Goal: Task Accomplishment & Management: Complete application form

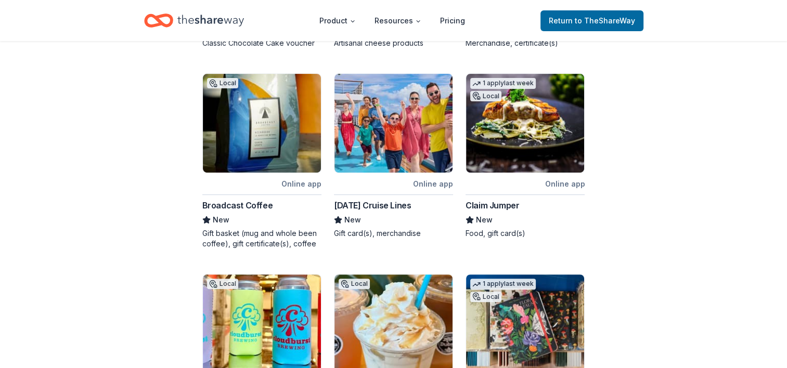
scroll to position [468, 0]
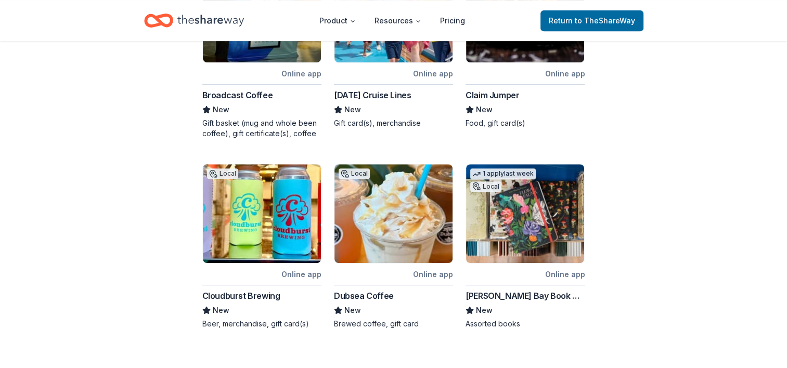
click at [233, 290] on div "Cloudburst Brewing" at bounding box center [241, 296] width 78 height 12
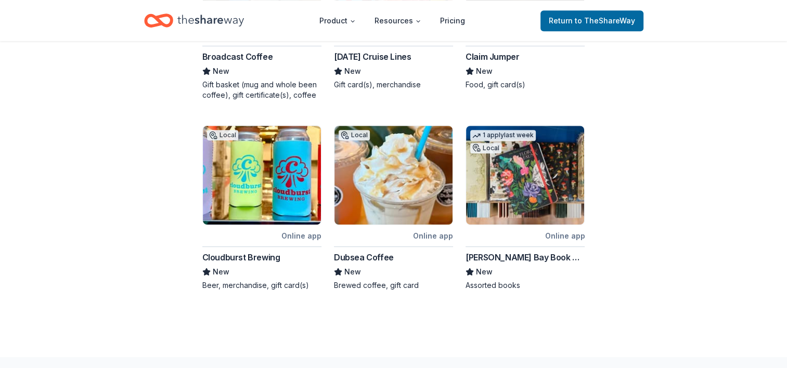
scroll to position [557, 0]
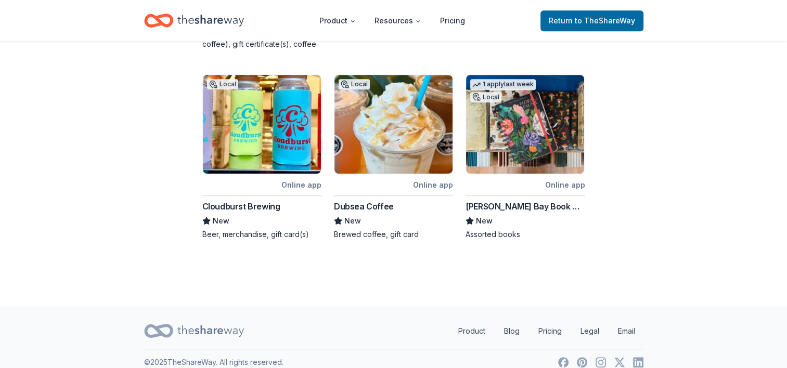
click at [553, 200] on div "[PERSON_NAME] Bay Book Company" at bounding box center [524, 206] width 119 height 12
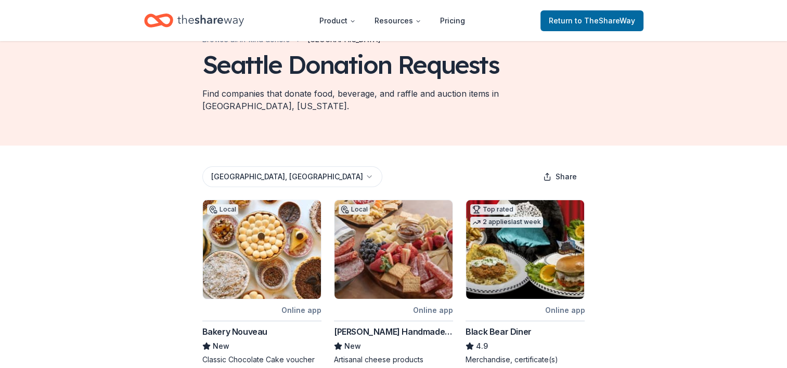
scroll to position [0, 0]
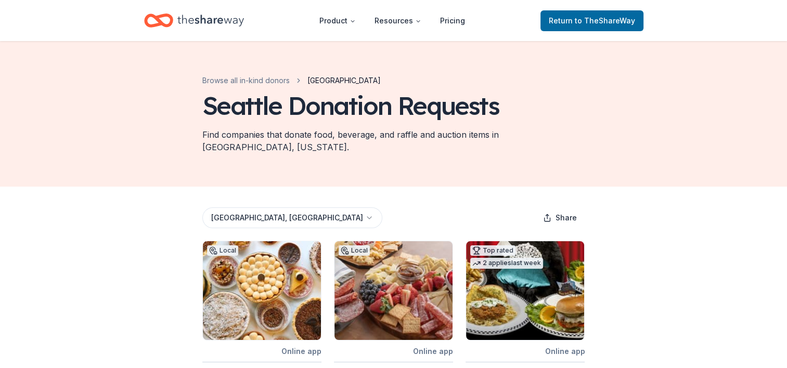
click at [216, 22] on icon "Home" at bounding box center [210, 20] width 67 height 21
click at [159, 14] on icon "Home" at bounding box center [158, 20] width 29 height 24
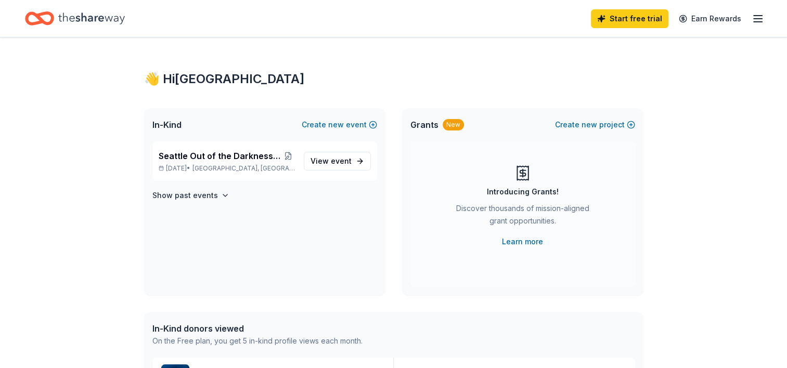
click at [329, 158] on span "View event" at bounding box center [330, 161] width 41 height 12
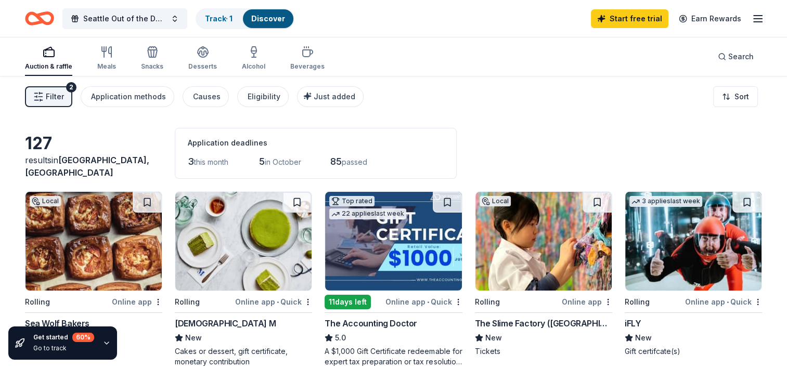
scroll to position [52, 0]
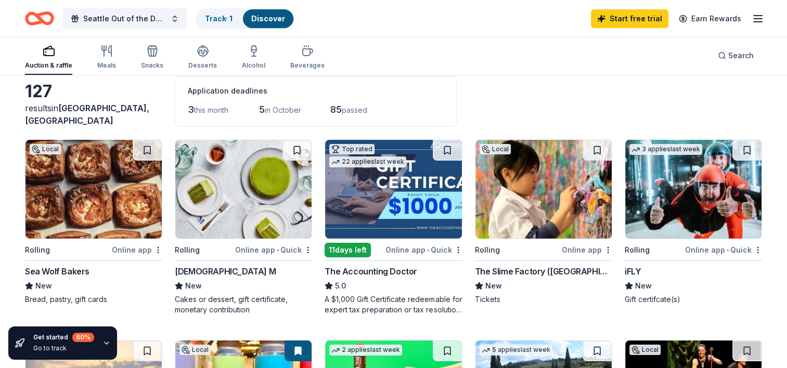
click at [637, 266] on div "iFLY" at bounding box center [632, 271] width 16 height 12
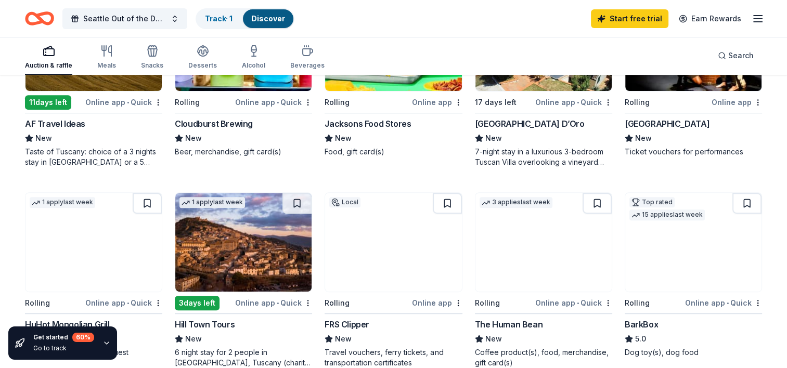
scroll to position [468, 0]
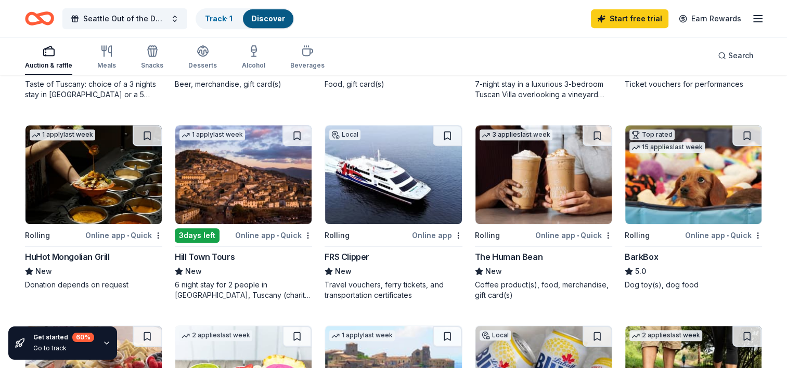
click at [638, 254] on div "BarkBox" at bounding box center [640, 257] width 33 height 12
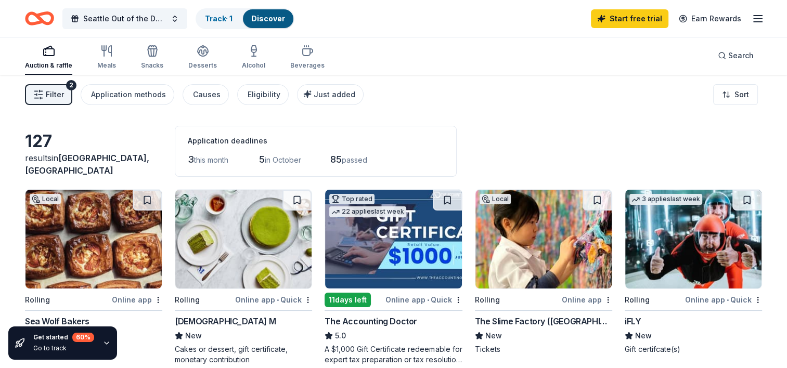
scroll to position [0, 0]
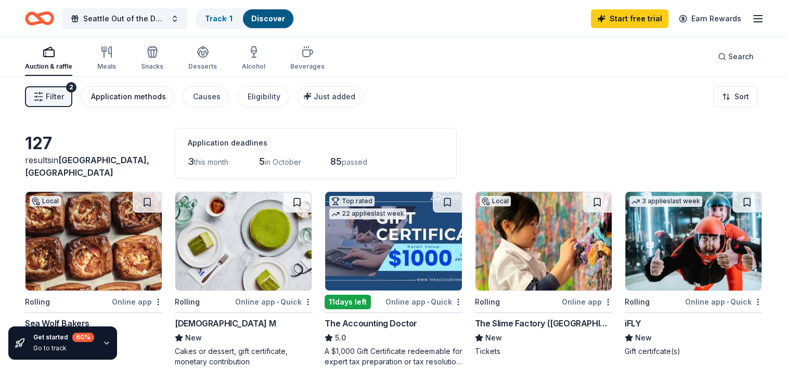
click at [129, 94] on div "Application methods" at bounding box center [128, 96] width 75 height 12
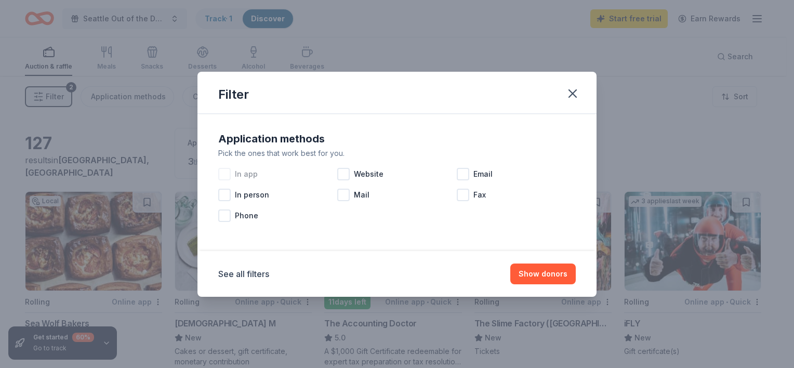
click at [224, 174] on div at bounding box center [224, 174] width 12 height 12
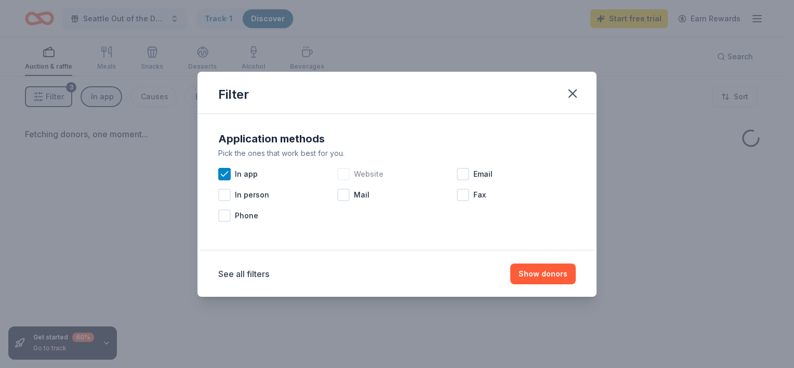
click at [345, 172] on div at bounding box center [343, 174] width 12 height 12
click at [463, 173] on div at bounding box center [463, 174] width 12 height 12
click at [537, 272] on button "Show donors" at bounding box center [544, 274] width 66 height 21
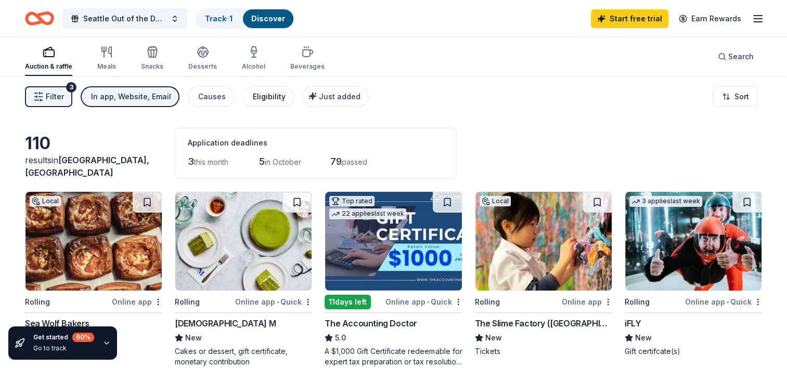
click at [261, 94] on div "Eligibility" at bounding box center [269, 96] width 33 height 12
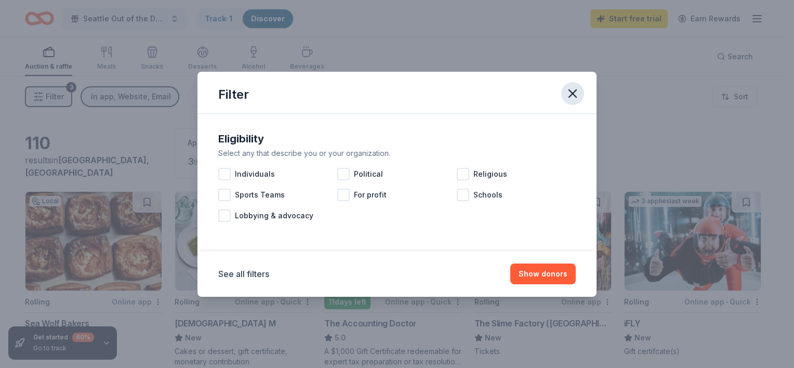
click at [569, 90] on icon "button" at bounding box center [572, 93] width 7 height 7
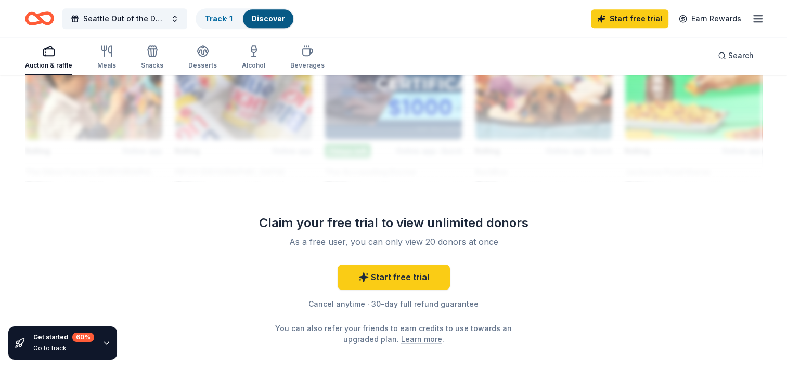
scroll to position [988, 0]
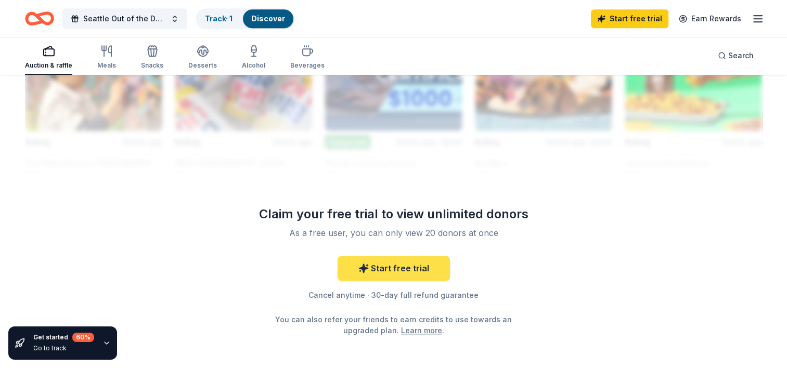
click at [403, 268] on link "Start free trial" at bounding box center [393, 268] width 112 height 25
click at [397, 270] on link "Start free trial" at bounding box center [393, 268] width 112 height 25
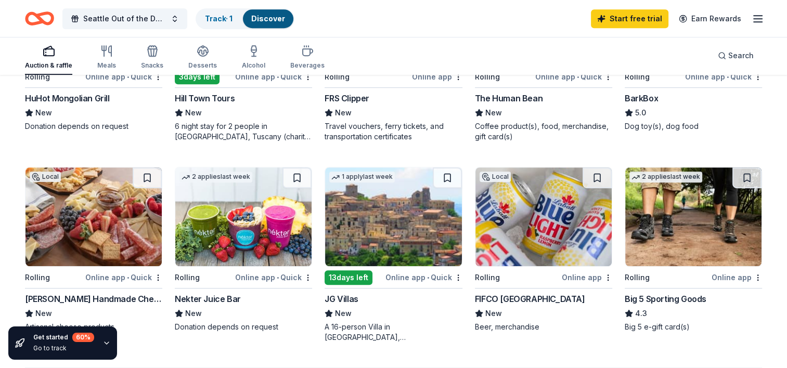
scroll to position [572, 0]
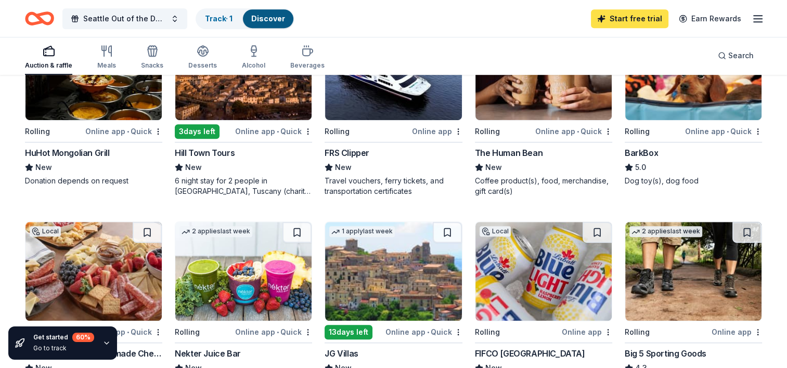
click at [622, 11] on link "Start free trial" at bounding box center [629, 18] width 77 height 19
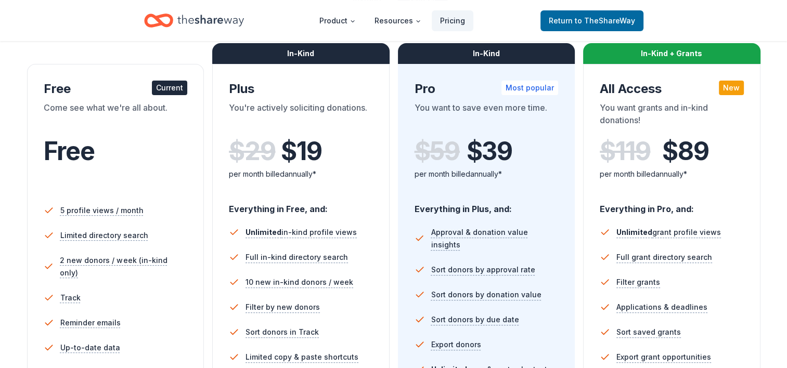
scroll to position [260, 0]
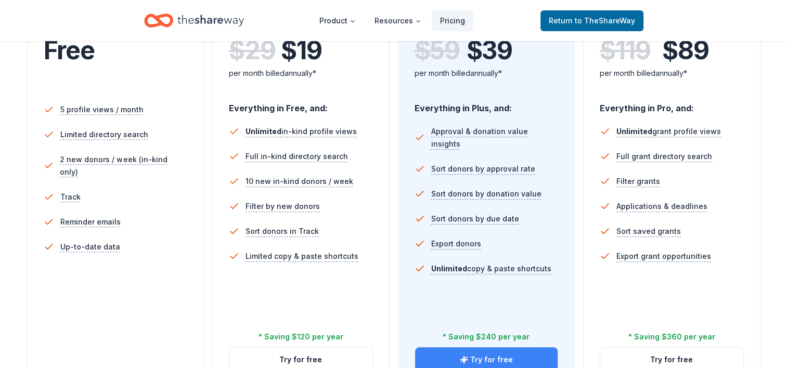
click at [481, 354] on button "Try for free" at bounding box center [486, 359] width 143 height 25
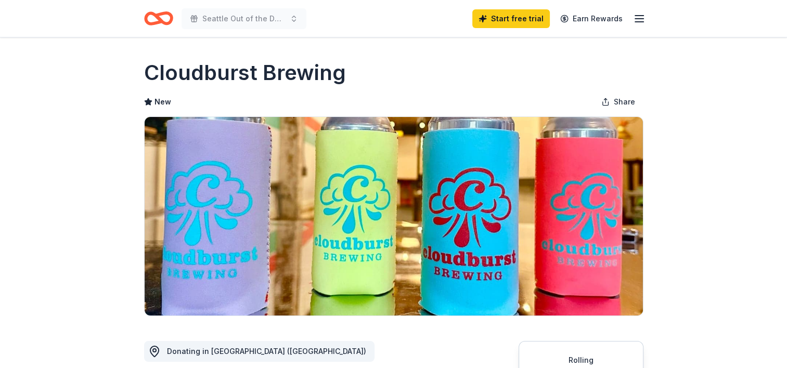
drag, startPoint x: 302, startPoint y: 74, endPoint x: 322, endPoint y: 75, distance: 20.3
click at [322, 75] on h1 "Cloudburst Brewing" at bounding box center [245, 72] width 202 height 29
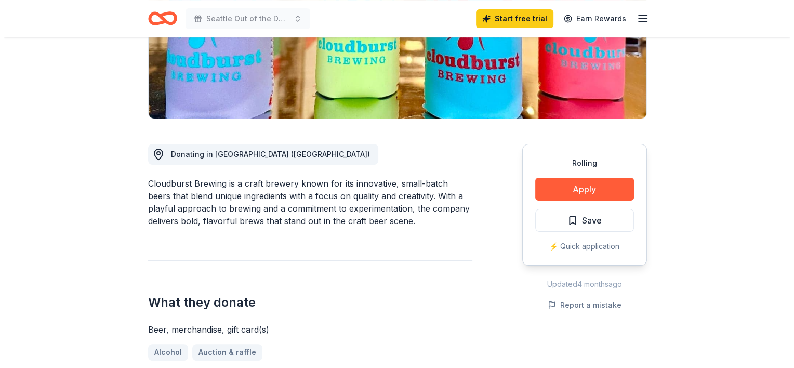
scroll to position [208, 0]
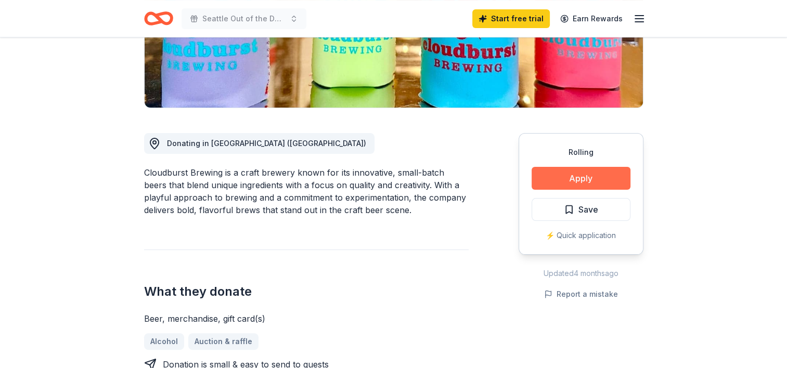
click at [580, 175] on button "Apply" at bounding box center [580, 178] width 99 height 23
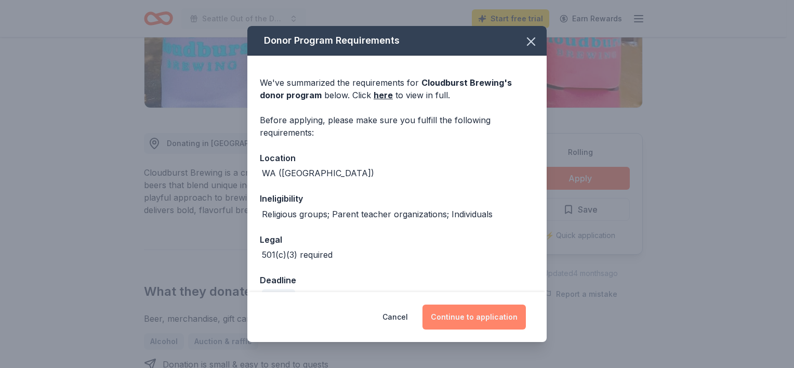
click at [491, 314] on button "Continue to application" at bounding box center [474, 317] width 103 height 25
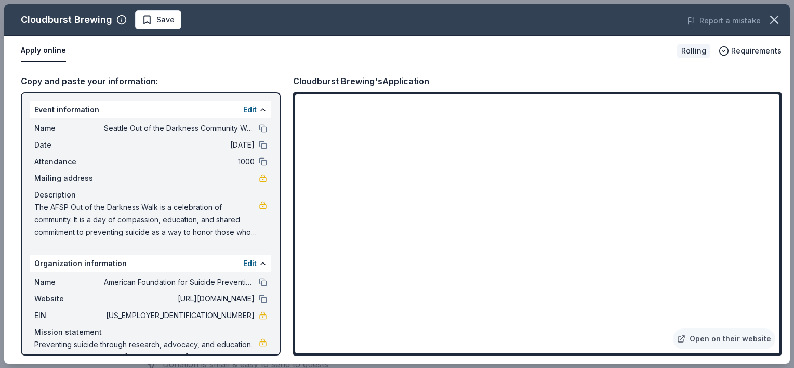
click at [235, 210] on span "The AFSP Out of the Darkness Walk is a celebration of community. It is a day of…" at bounding box center [146, 219] width 225 height 37
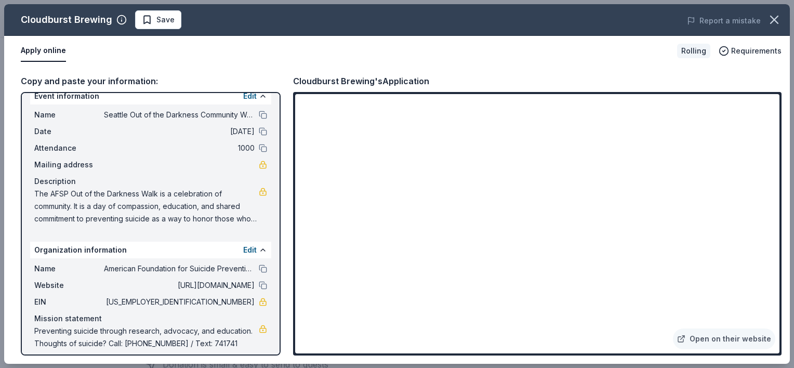
scroll to position [21, 0]
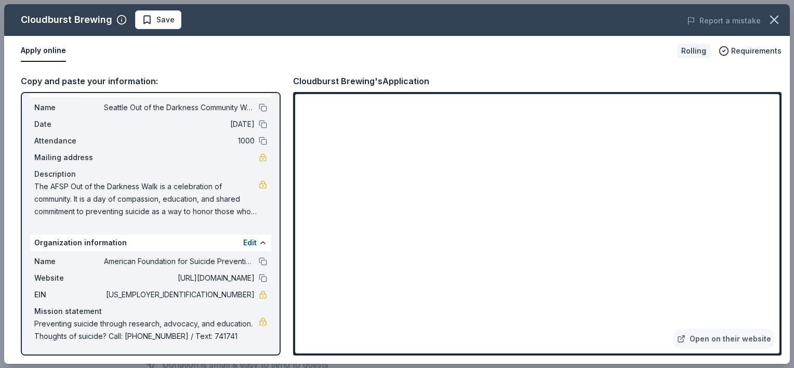
drag, startPoint x: 35, startPoint y: 322, endPoint x: 192, endPoint y: 337, distance: 158.3
click at [192, 337] on span "Preventing suicide through research, advocacy, and education. Thoughts of suici…" at bounding box center [146, 330] width 225 height 25
click at [259, 322] on link at bounding box center [263, 322] width 8 height 8
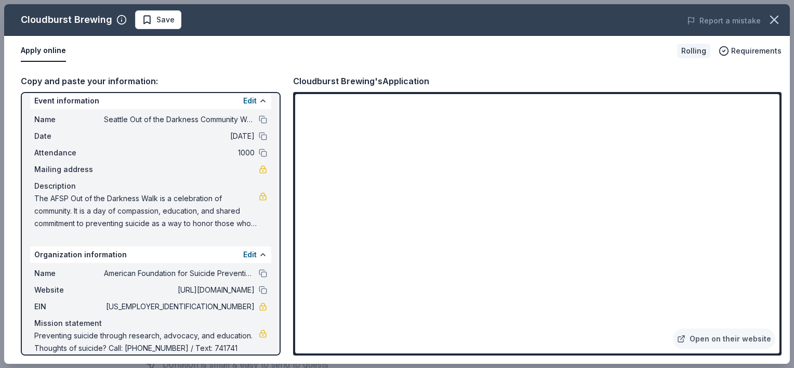
scroll to position [0, 0]
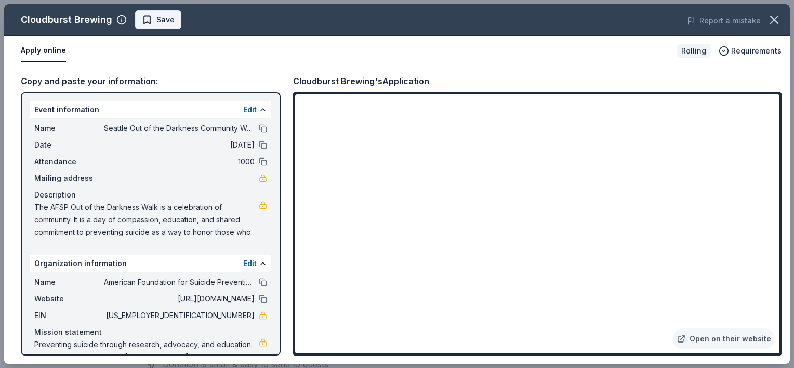
click at [158, 19] on span "Save" at bounding box center [165, 20] width 18 height 12
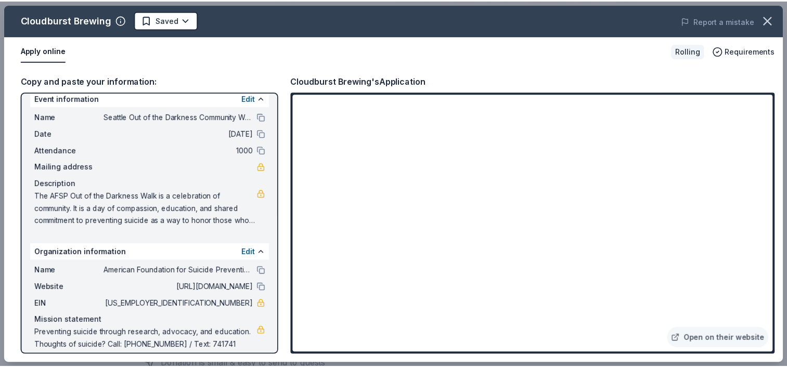
scroll to position [21, 0]
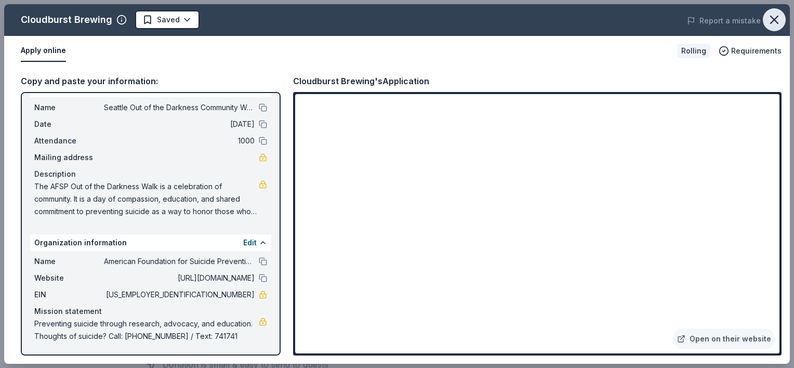
click at [774, 19] on icon "button" at bounding box center [774, 19] width 7 height 7
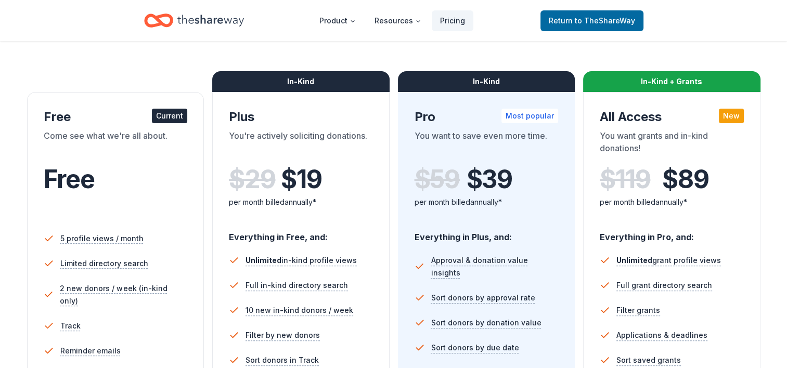
scroll to position [52, 0]
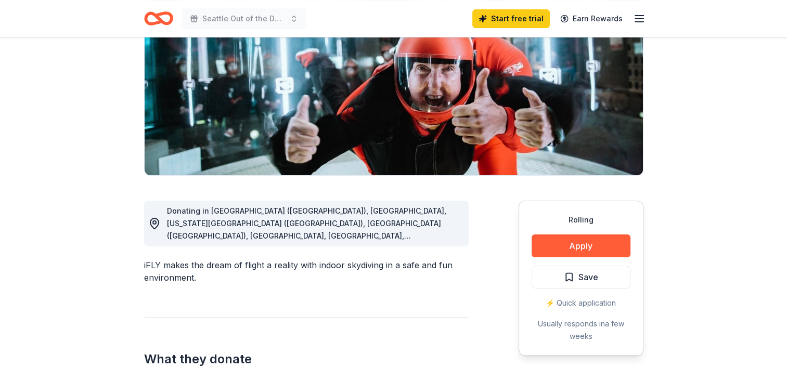
scroll to position [156, 0]
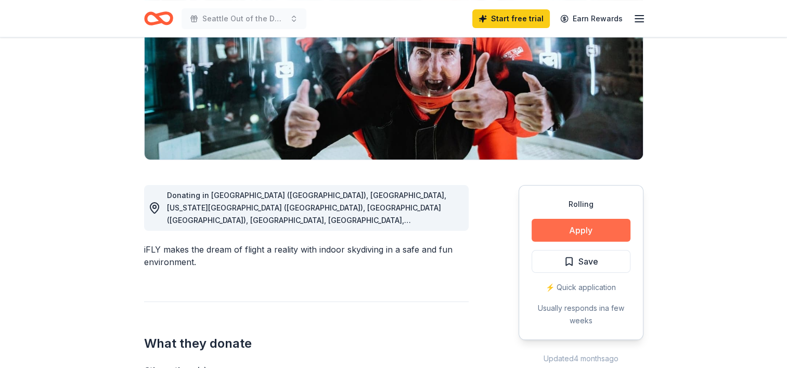
click at [578, 230] on button "Apply" at bounding box center [580, 230] width 99 height 23
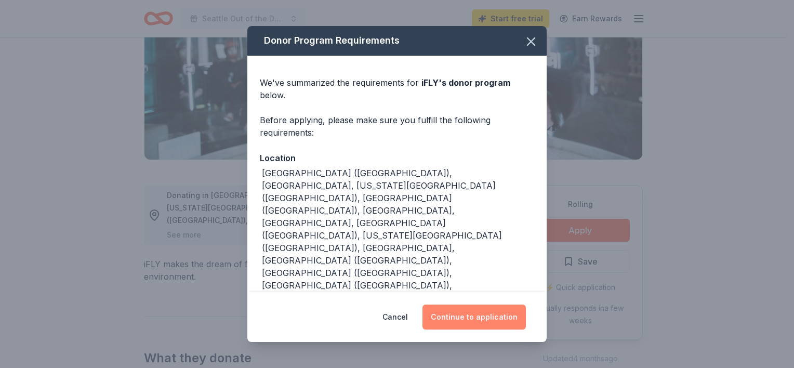
click at [491, 308] on button "Continue to application" at bounding box center [474, 317] width 103 height 25
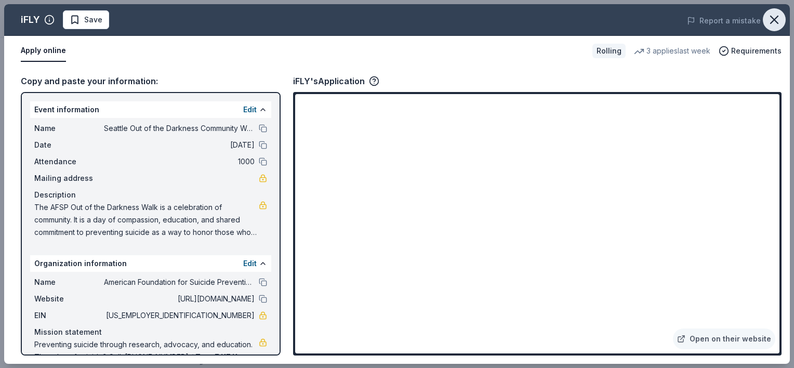
click at [772, 19] on icon "button" at bounding box center [774, 19] width 15 height 15
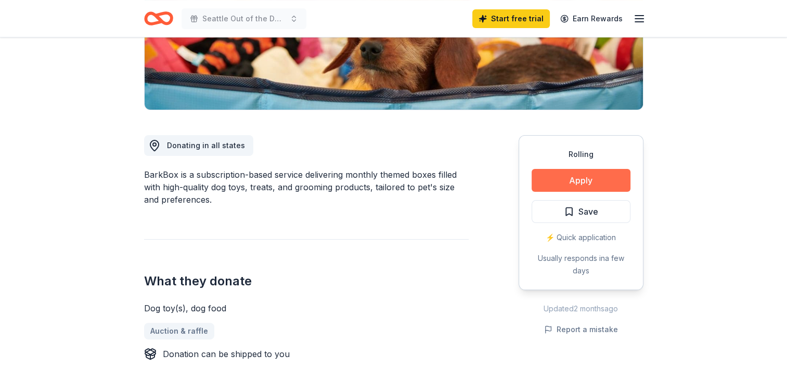
scroll to position [208, 0]
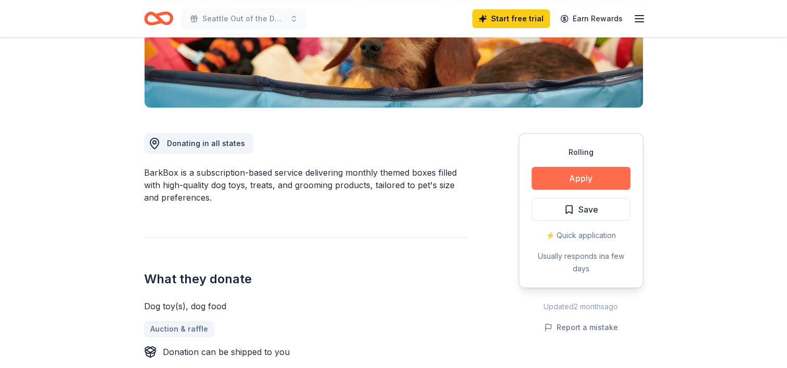
click at [584, 176] on button "Apply" at bounding box center [580, 178] width 99 height 23
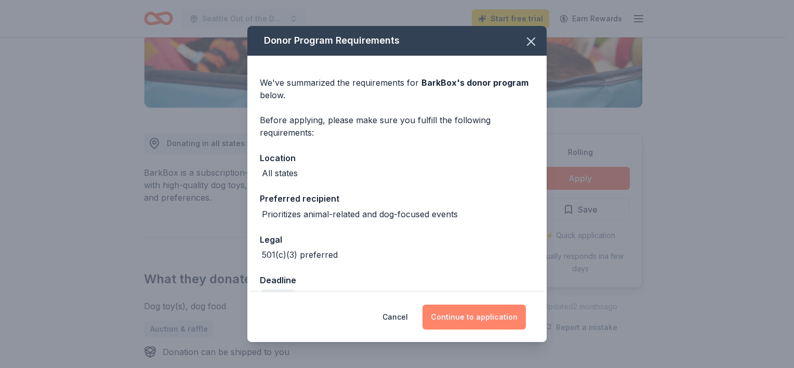
click at [475, 316] on button "Continue to application" at bounding box center [474, 317] width 103 height 25
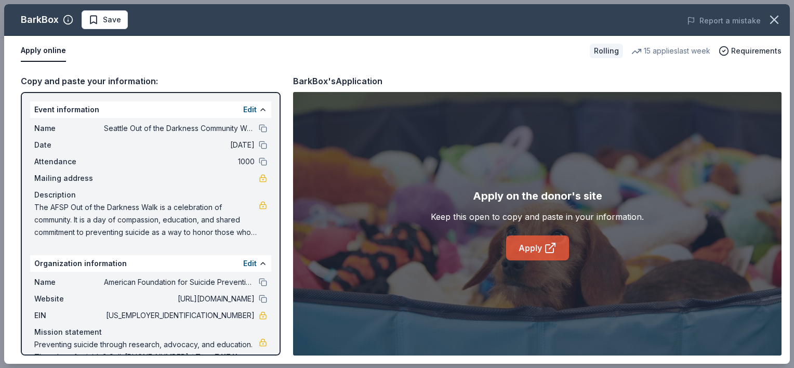
click at [527, 243] on link "Apply" at bounding box center [537, 248] width 63 height 25
click at [771, 18] on icon "button" at bounding box center [774, 19] width 15 height 15
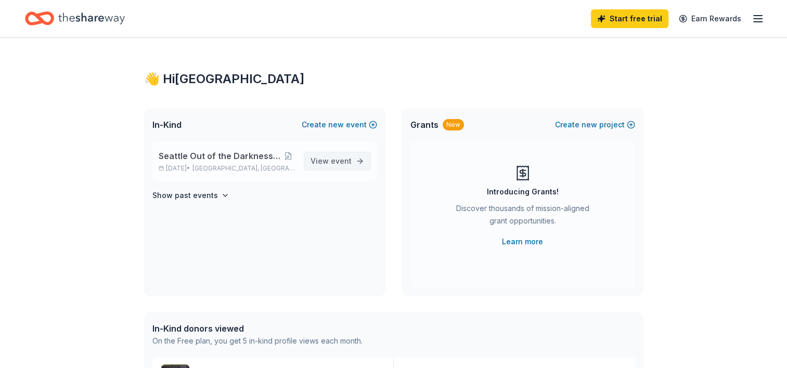
click at [341, 161] on span "event" at bounding box center [341, 160] width 21 height 9
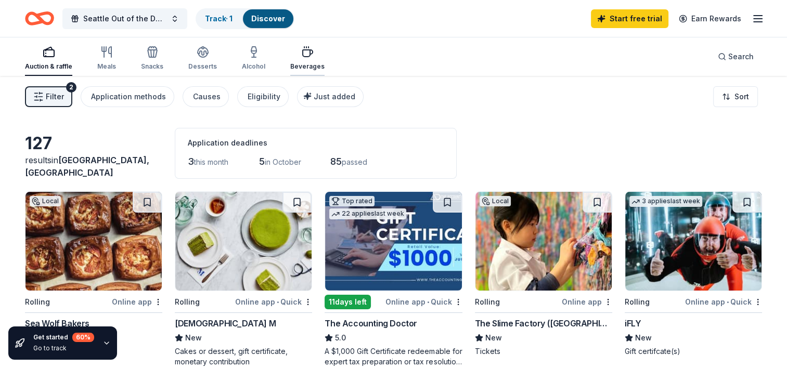
click at [303, 50] on icon "button" at bounding box center [308, 53] width 10 height 7
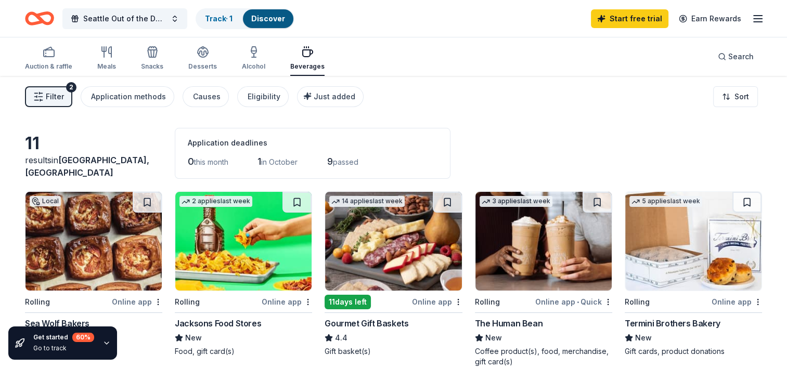
scroll to position [104, 0]
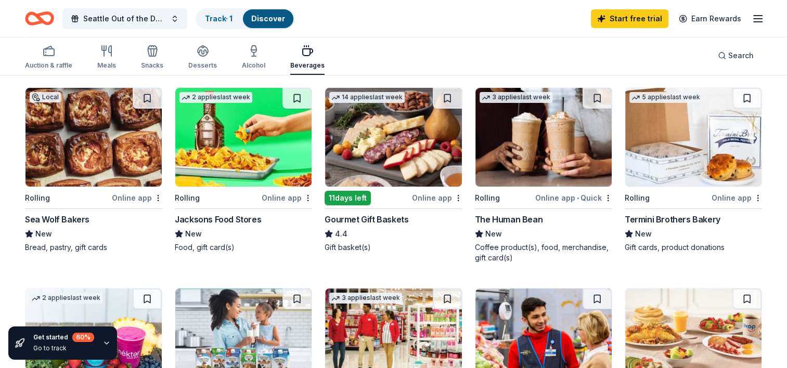
click at [65, 214] on div "Sea Wolf Bakers" at bounding box center [57, 219] width 64 height 12
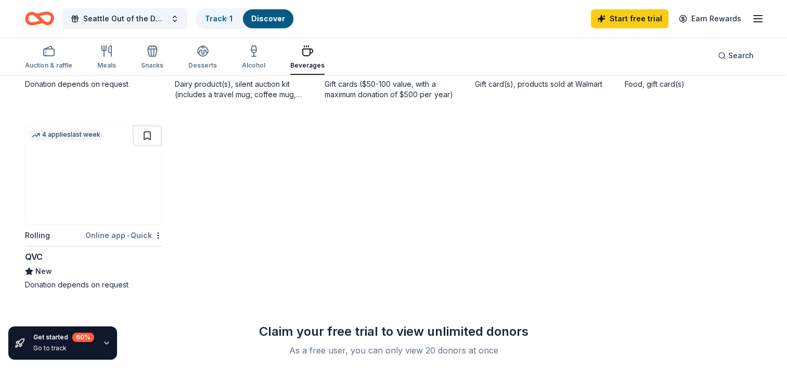
scroll to position [364, 0]
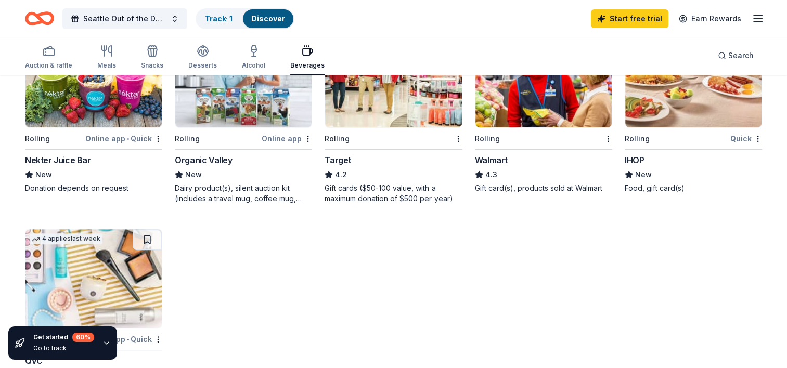
click at [212, 158] on div "Organic Valley" at bounding box center [203, 160] width 57 height 12
click at [336, 151] on div "3 applies last week Rolling Target 4.2 Gift cards ($50-100 value, with a maximu…" at bounding box center [392, 116] width 137 height 176
click at [499, 154] on div "Walmart" at bounding box center [491, 160] width 33 height 12
click at [628, 155] on div "IHOP" at bounding box center [633, 160] width 19 height 12
click at [106, 51] on icon "button" at bounding box center [106, 51] width 12 height 12
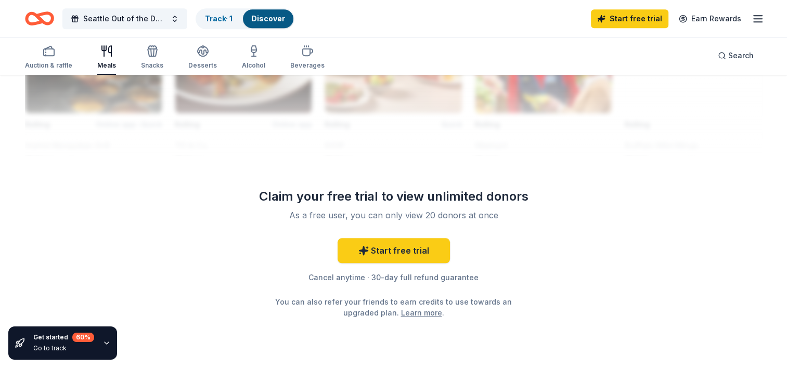
scroll to position [988, 0]
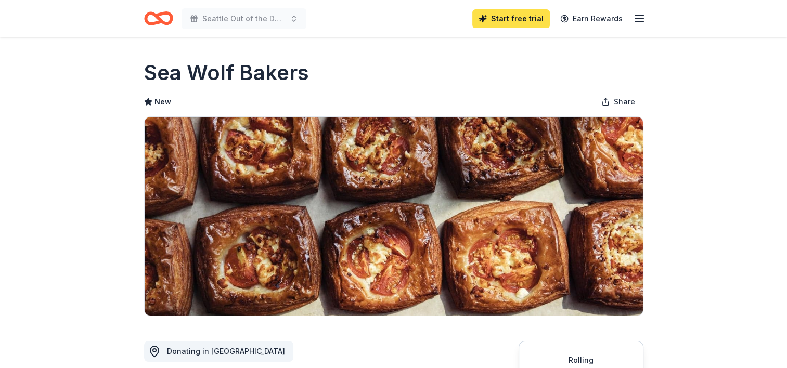
click at [515, 18] on link "Start free trial" at bounding box center [510, 18] width 77 height 19
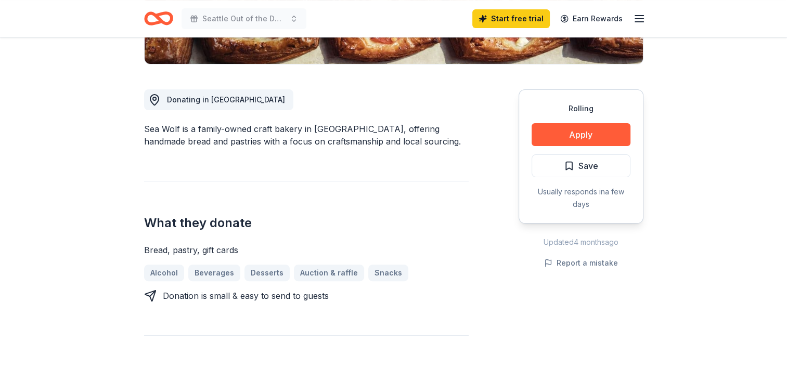
scroll to position [260, 0]
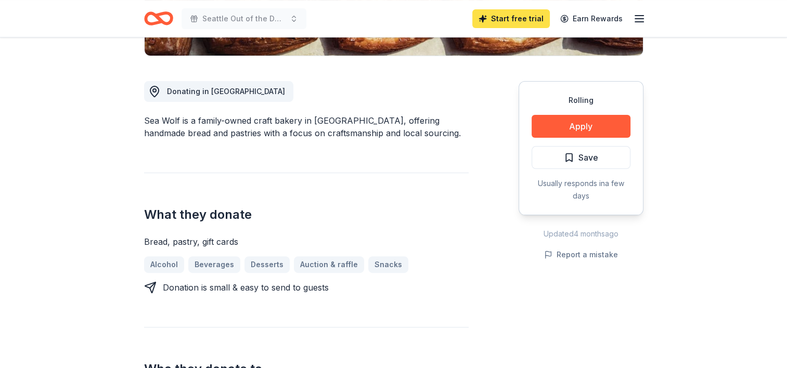
click at [514, 17] on link "Start free trial" at bounding box center [510, 18] width 77 height 19
click at [513, 13] on link "Start free trial" at bounding box center [510, 18] width 77 height 19
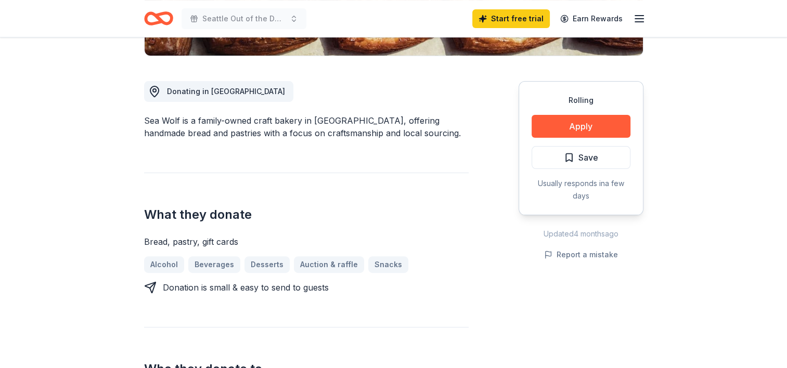
click at [629, 15] on div "Start free trial Earn Rewards" at bounding box center [558, 18] width 173 height 24
click at [643, 15] on icon "button" at bounding box center [639, 18] width 12 height 12
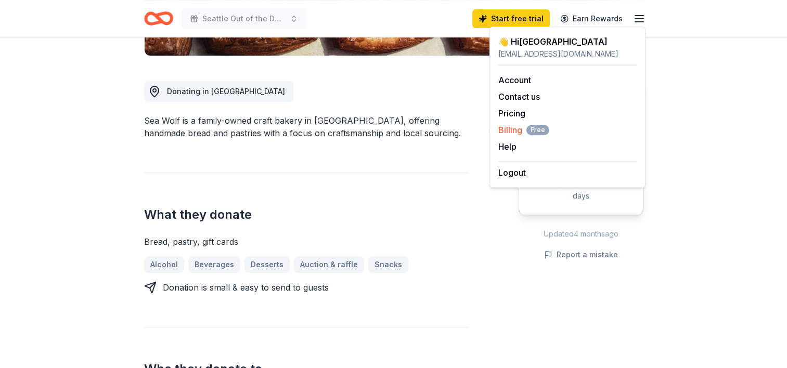
click at [513, 132] on span "Billing Free" at bounding box center [523, 130] width 51 height 12
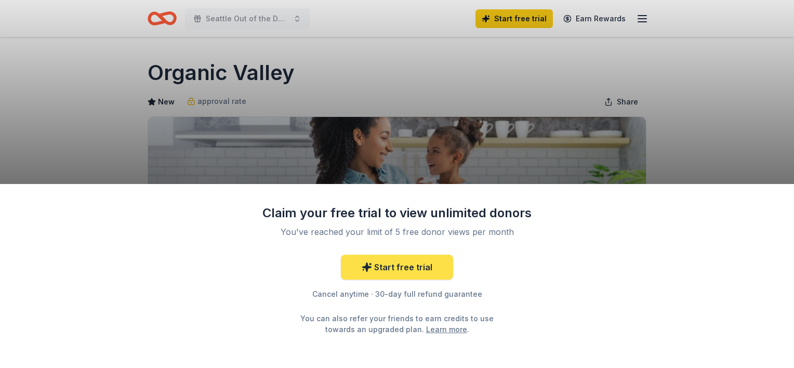
click at [414, 266] on link "Start free trial" at bounding box center [397, 267] width 112 height 25
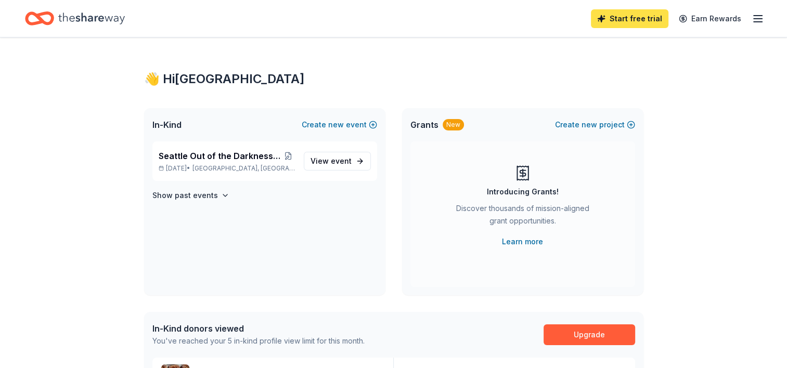
click at [630, 21] on link "Start free trial" at bounding box center [629, 18] width 77 height 19
click at [624, 16] on link "Start free trial" at bounding box center [629, 18] width 77 height 19
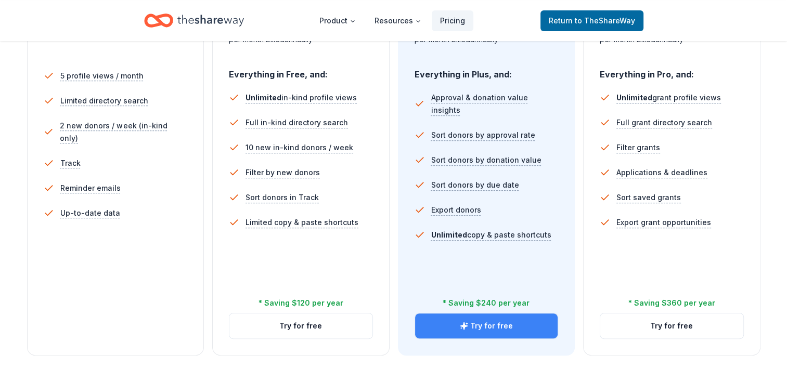
scroll to position [312, 0]
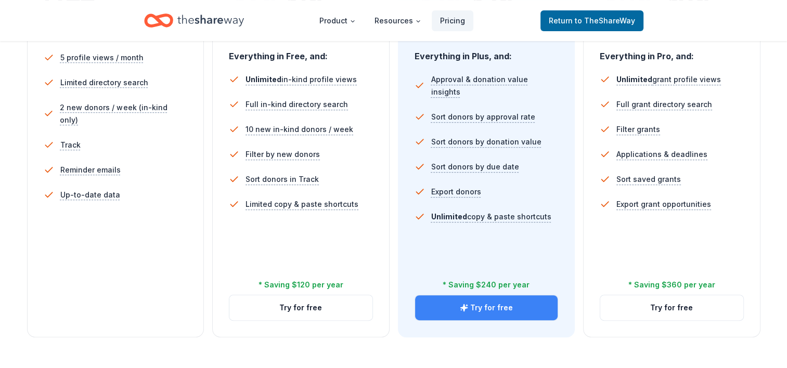
click at [508, 307] on button "Try for free" at bounding box center [486, 307] width 143 height 25
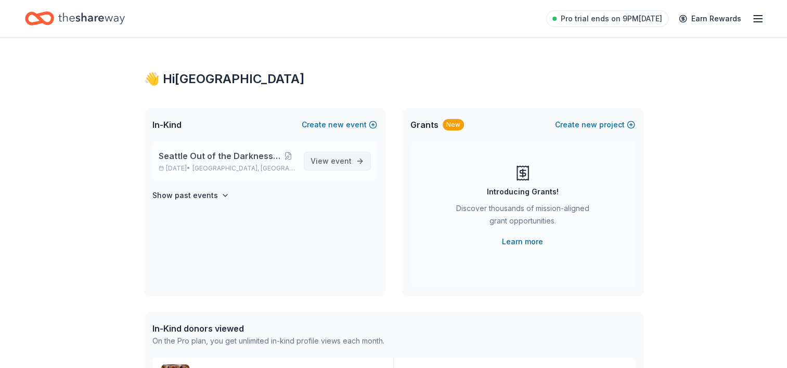
click at [323, 160] on span "View event" at bounding box center [330, 161] width 41 height 12
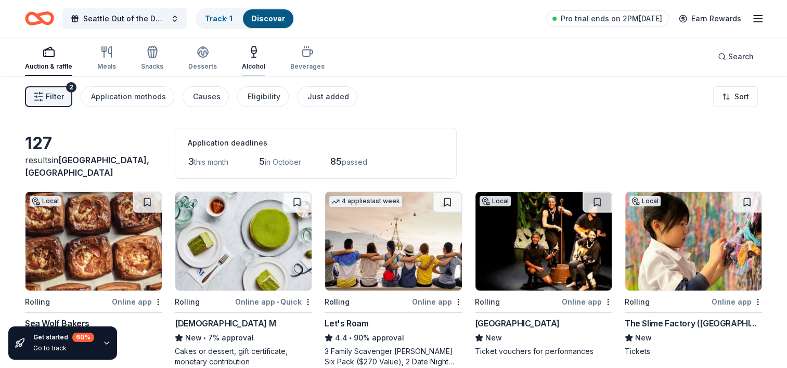
click at [251, 53] on icon "button" at bounding box center [253, 50] width 5 height 7
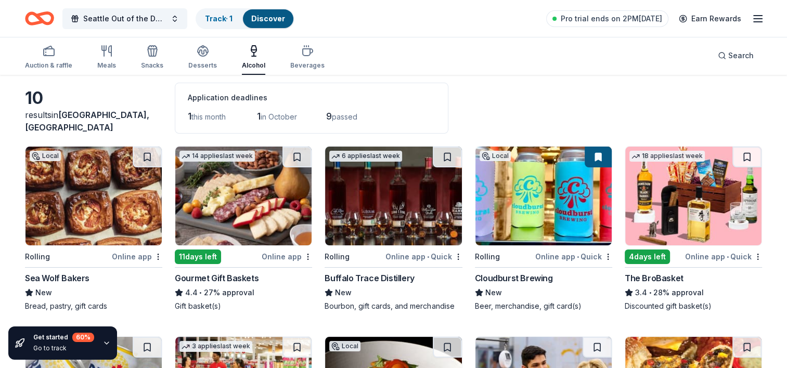
scroll to position [104, 0]
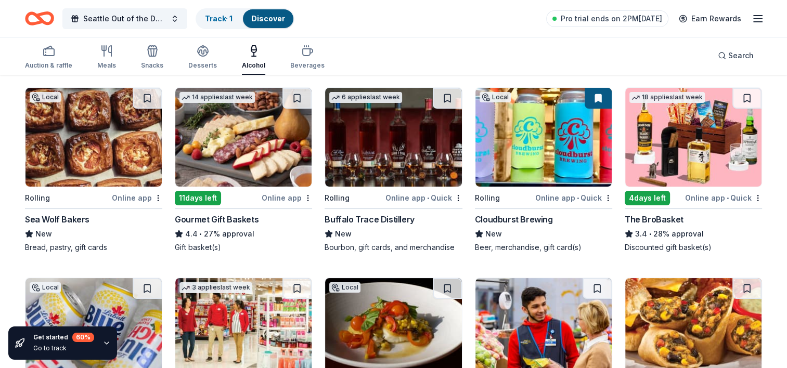
click at [369, 219] on div "Buffalo Trace Distillery" at bounding box center [368, 219] width 89 height 12
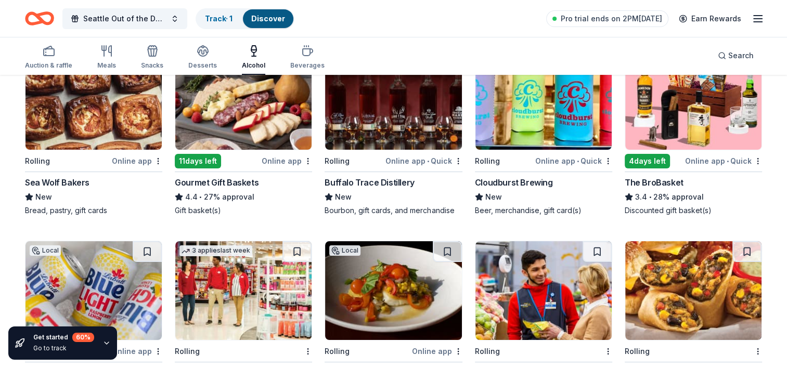
scroll to position [156, 0]
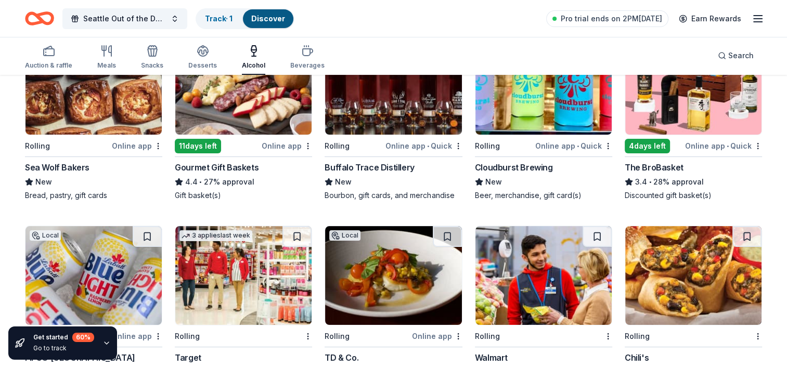
click at [238, 163] on div "Gourmet Gift Baskets" at bounding box center [217, 167] width 84 height 12
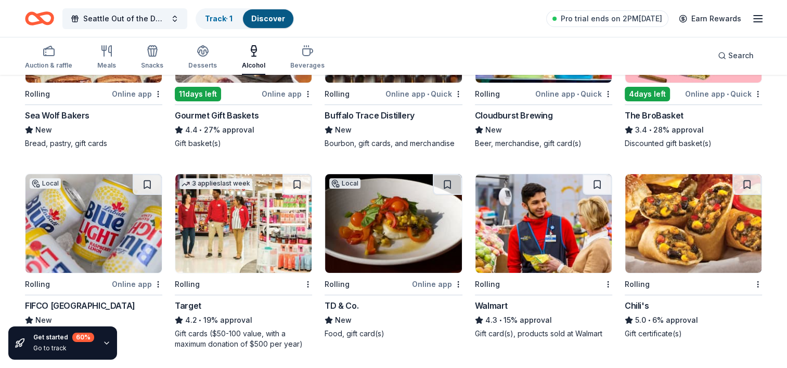
scroll to position [209, 0]
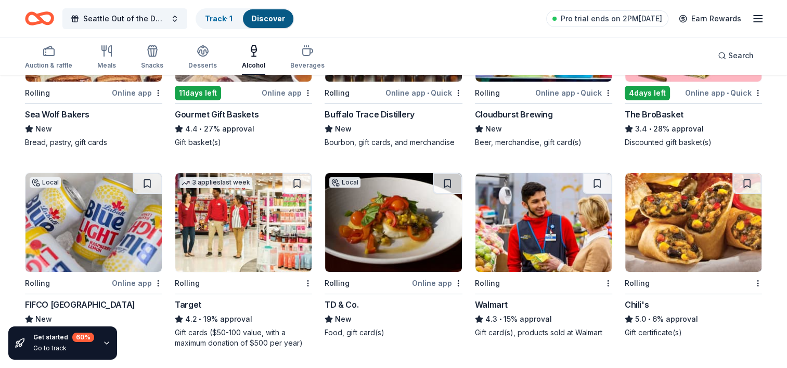
click at [190, 301] on div "Target" at bounding box center [188, 304] width 27 height 12
click at [494, 302] on div "Walmart" at bounding box center [491, 304] width 33 height 12
click at [633, 302] on div "Chili's" at bounding box center [636, 304] width 24 height 12
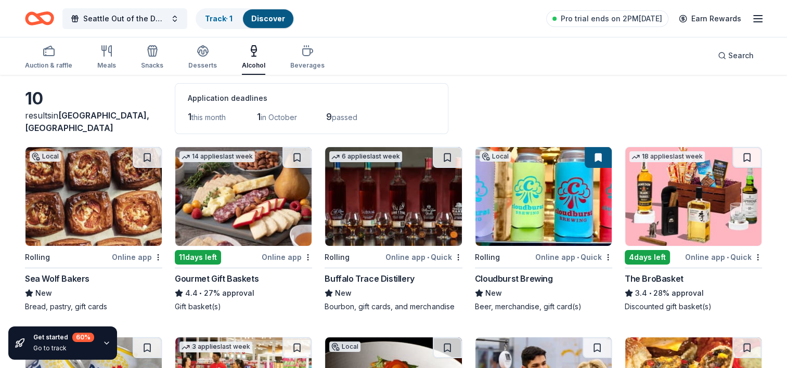
scroll to position [0, 0]
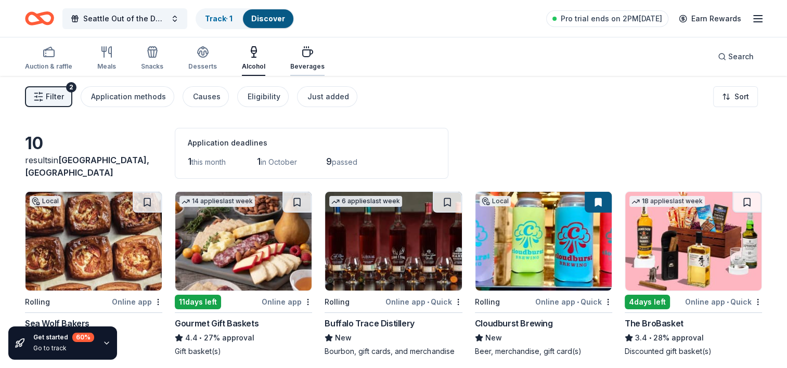
click at [301, 54] on icon "button" at bounding box center [307, 52] width 12 height 12
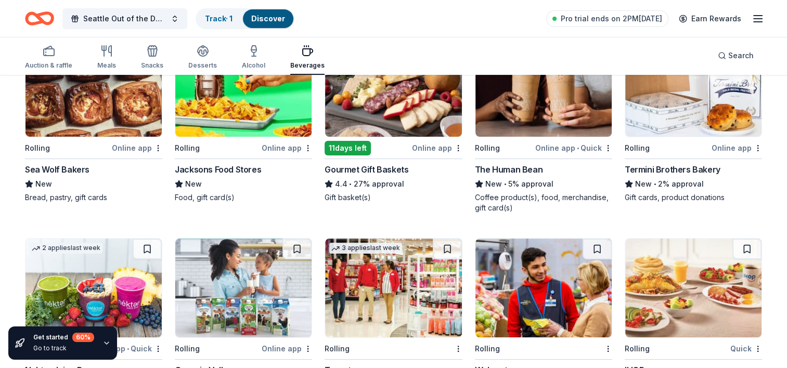
scroll to position [156, 0]
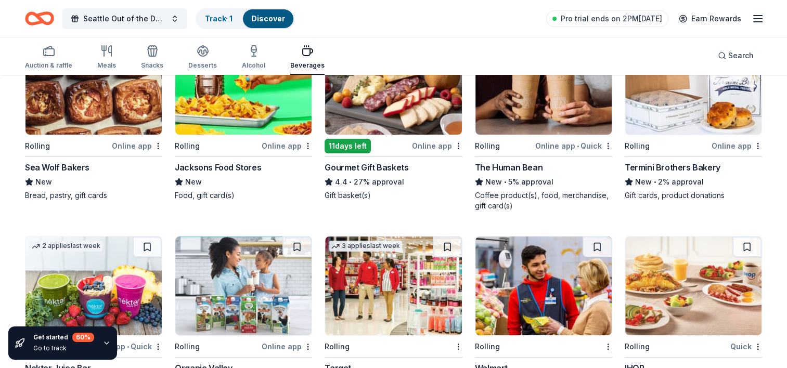
click at [73, 165] on div "Sea Wolf Bakers" at bounding box center [57, 167] width 64 height 12
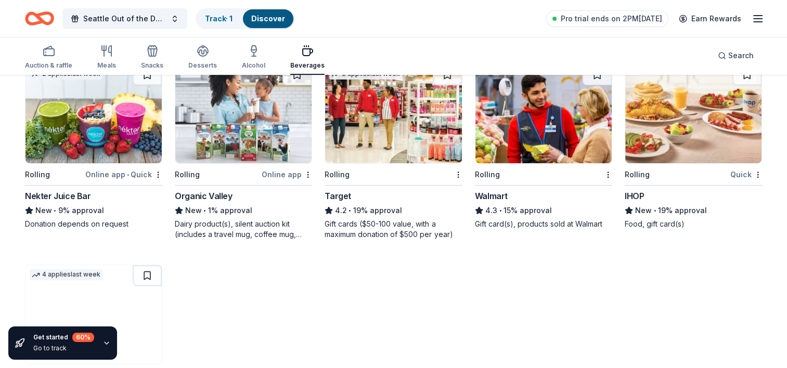
scroll to position [306, 0]
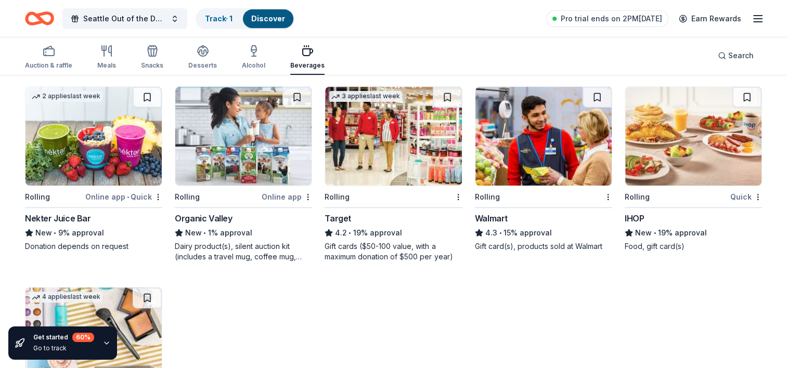
click at [216, 216] on div "Organic Valley" at bounding box center [203, 218] width 57 height 12
click at [202, 57] on div "Desserts" at bounding box center [202, 57] width 29 height 25
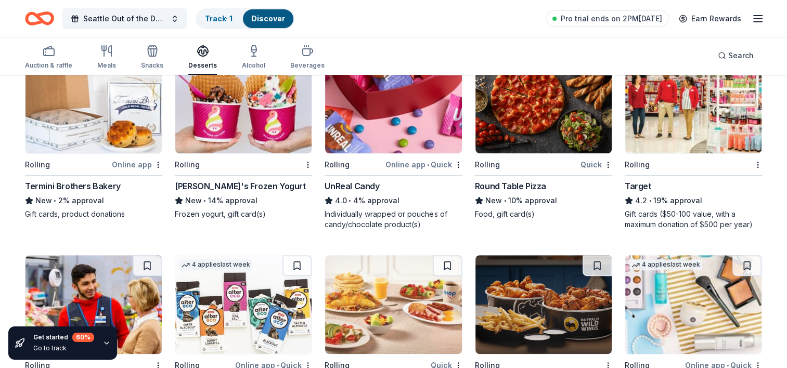
scroll to position [364, 0]
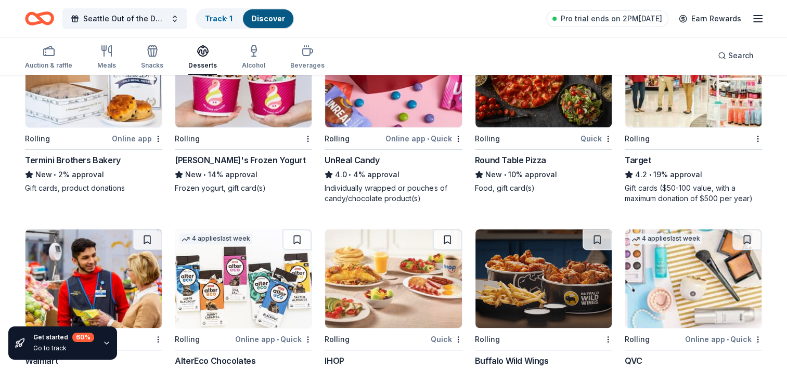
click at [350, 156] on div "UnReal Candy" at bounding box center [351, 160] width 55 height 12
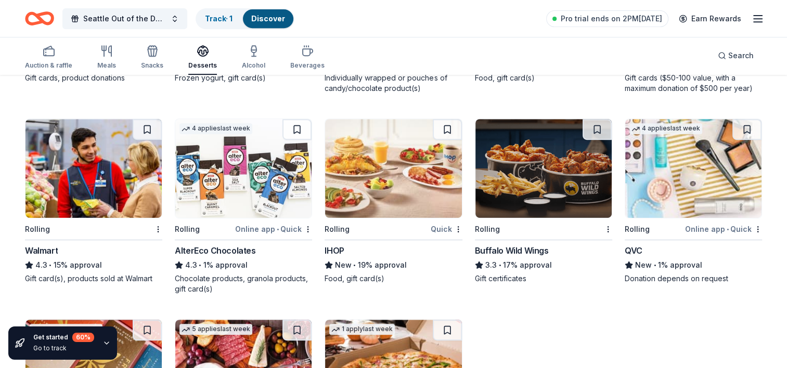
scroll to position [572, 0]
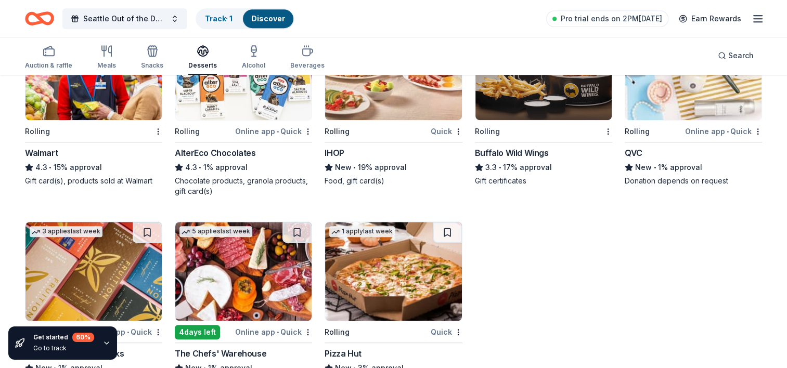
click at [508, 153] on div "Buffalo Wild Wings" at bounding box center [512, 153] width 74 height 12
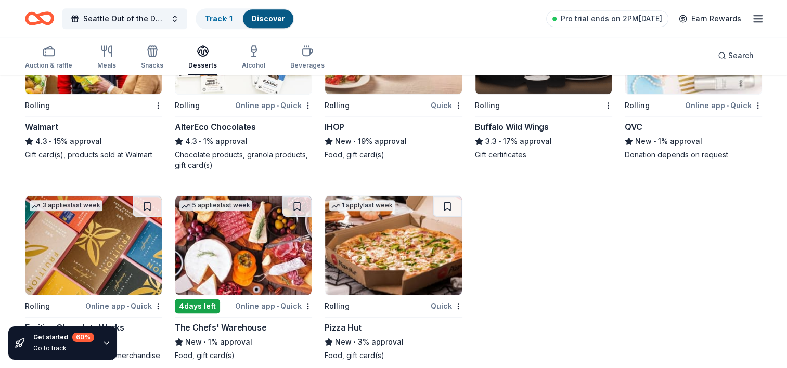
scroll to position [610, 0]
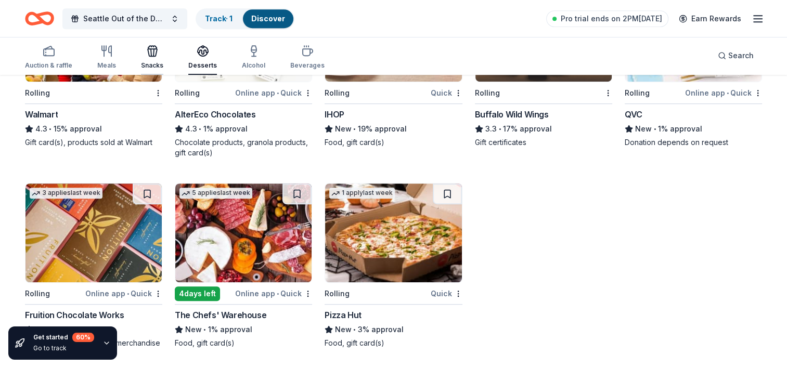
click at [148, 54] on icon "button" at bounding box center [152, 52] width 9 height 7
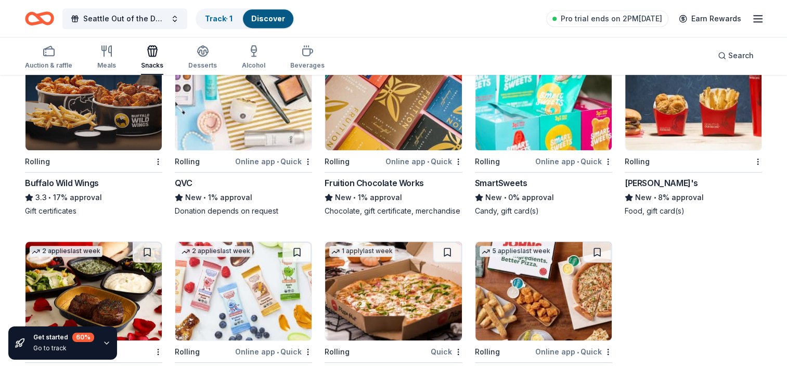
scroll to position [801, 0]
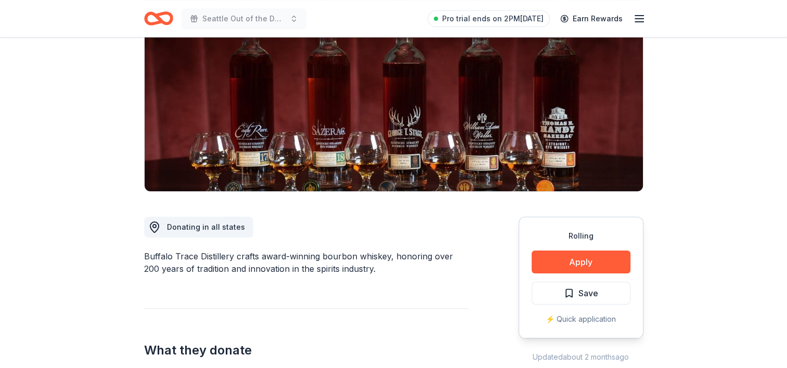
scroll to position [156, 0]
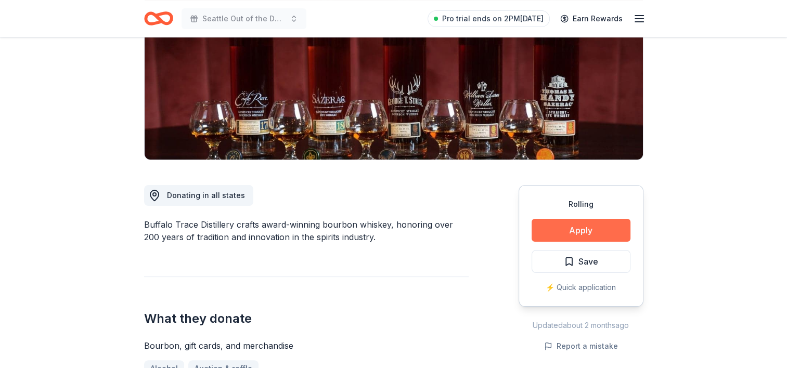
click at [571, 228] on button "Apply" at bounding box center [580, 230] width 99 height 23
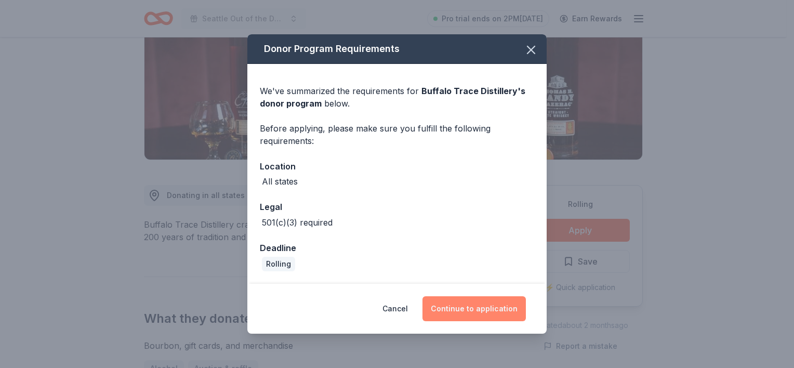
click at [485, 310] on button "Continue to application" at bounding box center [474, 308] width 103 height 25
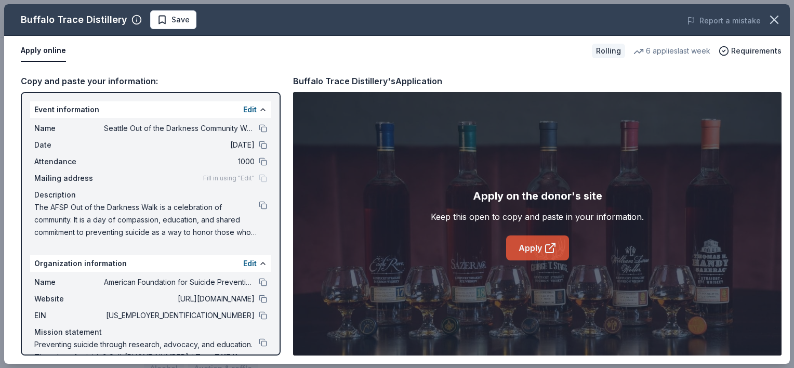
click at [541, 249] on link "Apply" at bounding box center [537, 248] width 63 height 25
click at [777, 19] on icon "button" at bounding box center [774, 19] width 15 height 15
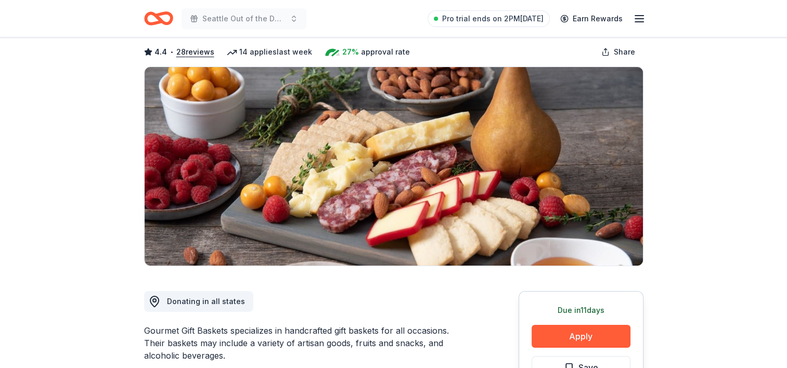
scroll to position [104, 0]
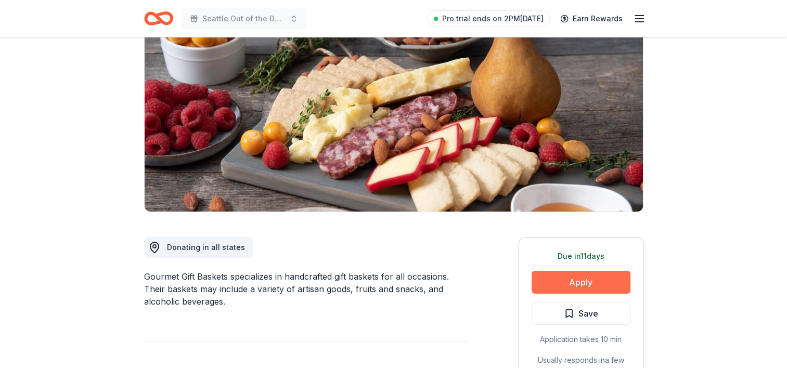
click at [596, 276] on button "Apply" at bounding box center [580, 282] width 99 height 23
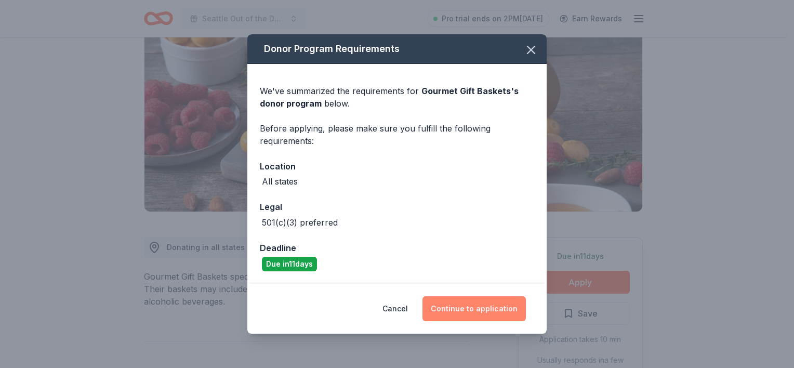
click at [499, 304] on button "Continue to application" at bounding box center [474, 308] width 103 height 25
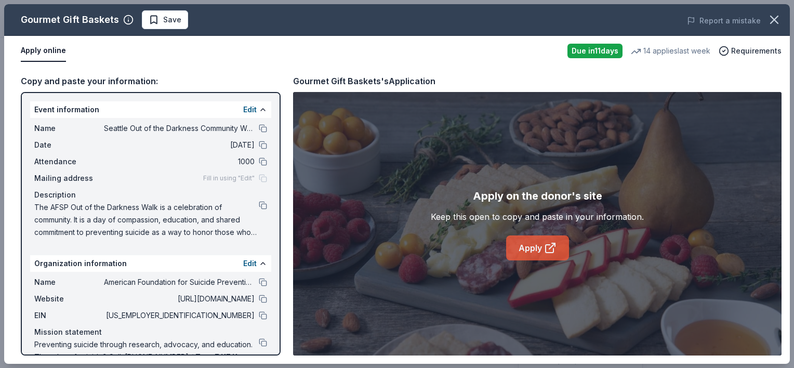
click at [532, 250] on link "Apply" at bounding box center [537, 248] width 63 height 25
click at [770, 18] on icon "button" at bounding box center [774, 19] width 15 height 15
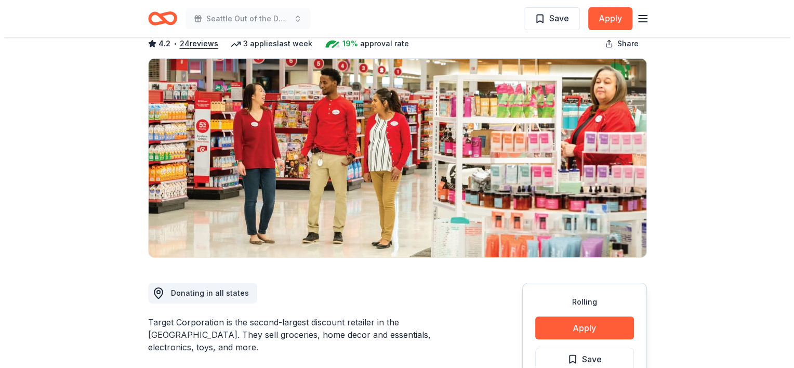
scroll to position [208, 0]
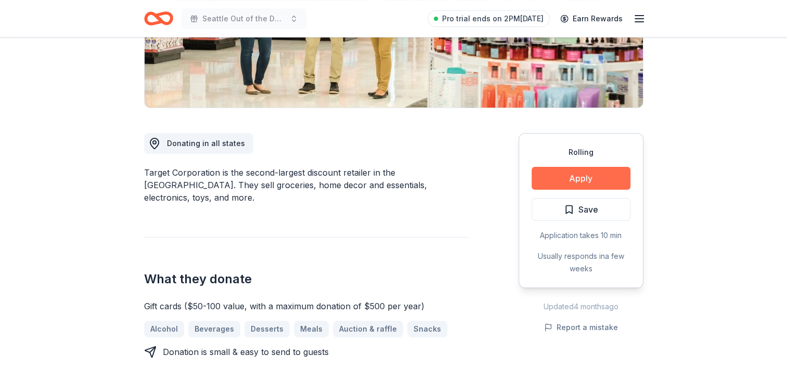
click at [561, 177] on button "Apply" at bounding box center [580, 178] width 99 height 23
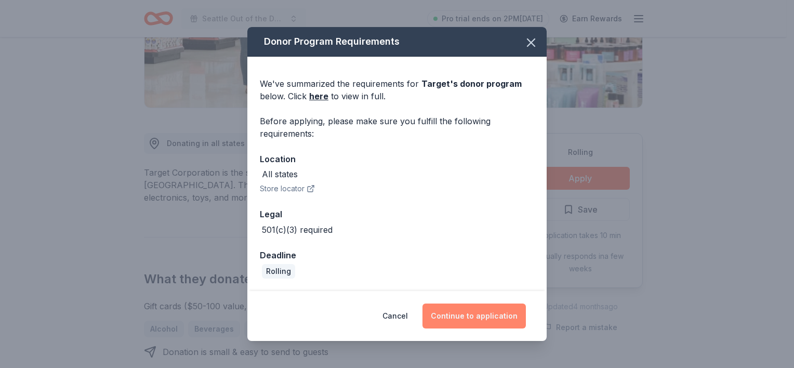
click at [485, 318] on button "Continue to application" at bounding box center [474, 316] width 103 height 25
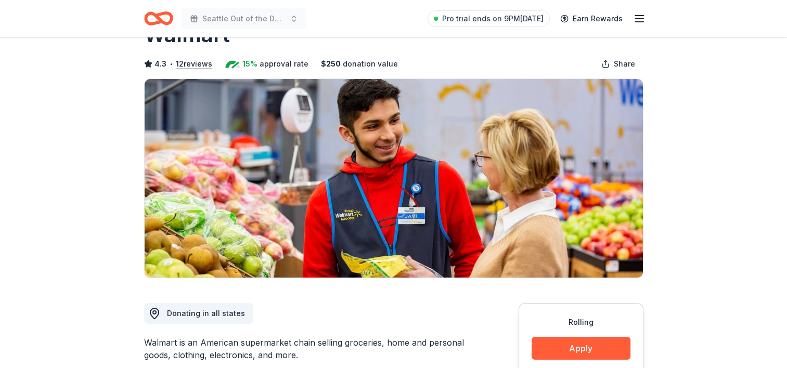
scroll to position [104, 0]
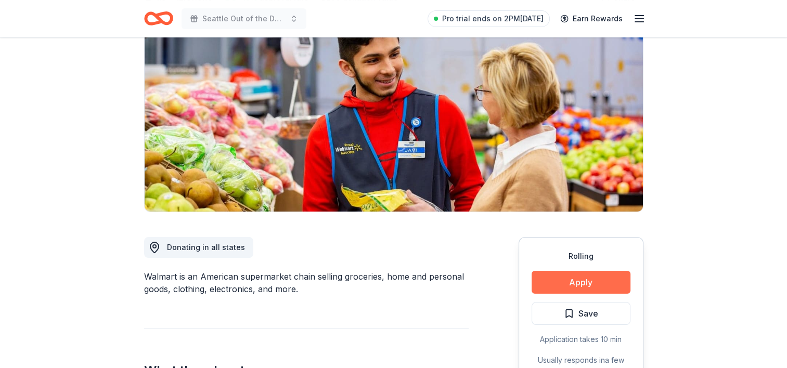
click at [570, 280] on button "Apply" at bounding box center [580, 282] width 99 height 23
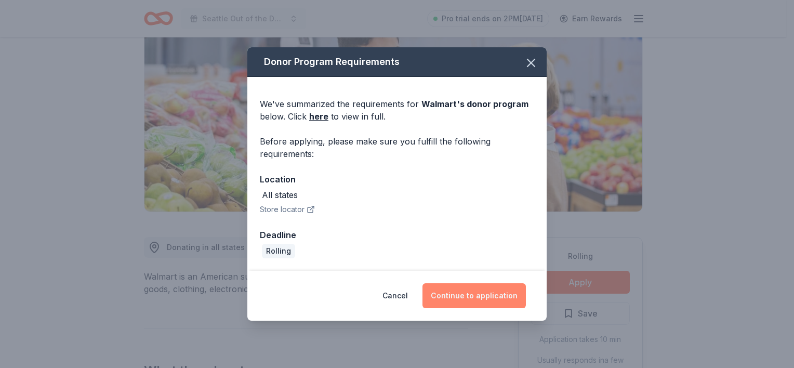
click at [485, 296] on button "Continue to application" at bounding box center [474, 295] width 103 height 25
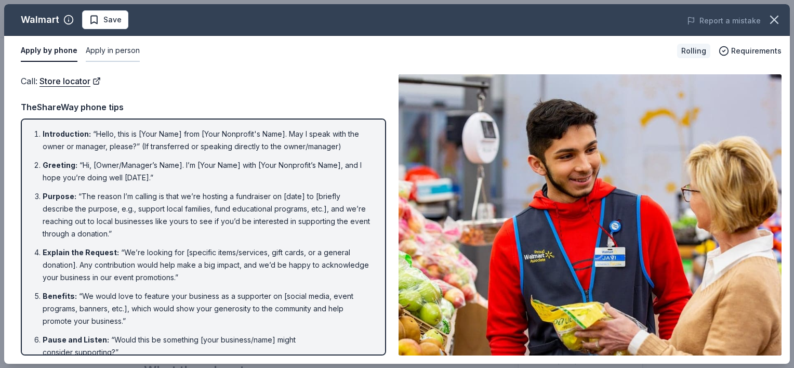
click at [100, 46] on button "Apply in person" at bounding box center [113, 51] width 54 height 22
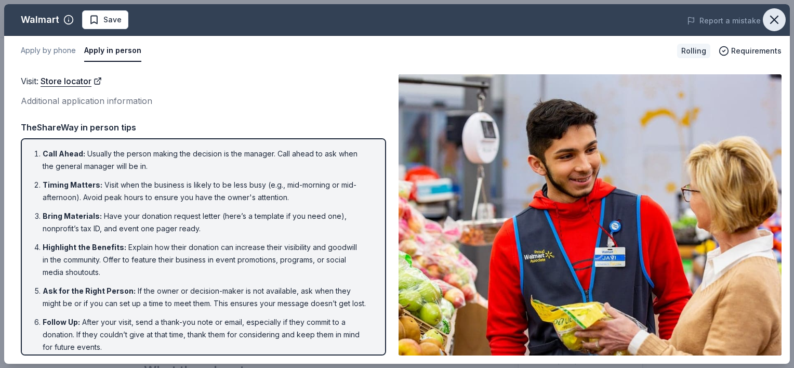
click at [772, 16] on icon "button" at bounding box center [774, 19] width 7 height 7
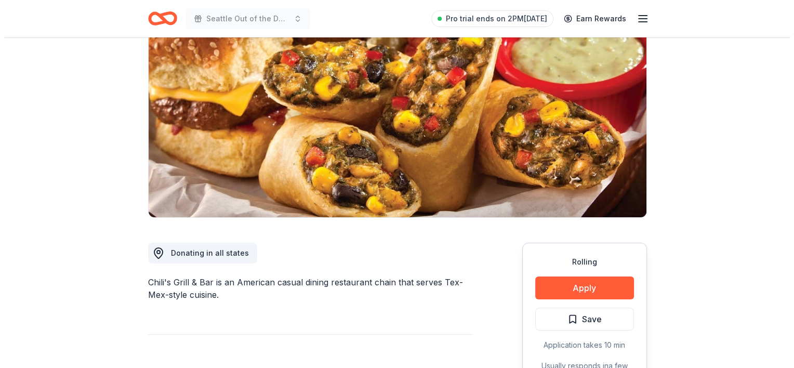
scroll to position [104, 0]
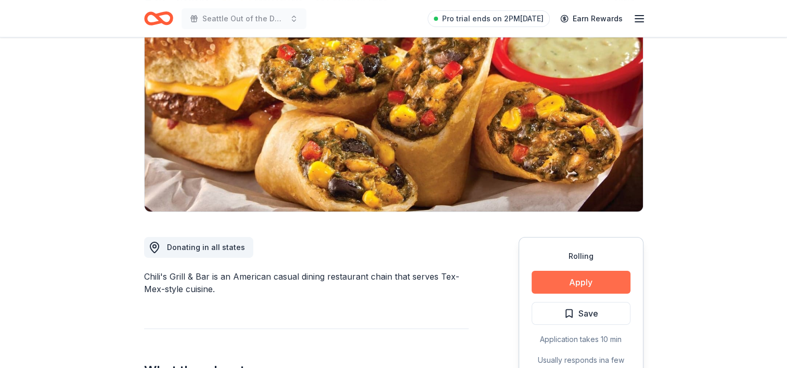
click at [568, 276] on button "Apply" at bounding box center [580, 282] width 99 height 23
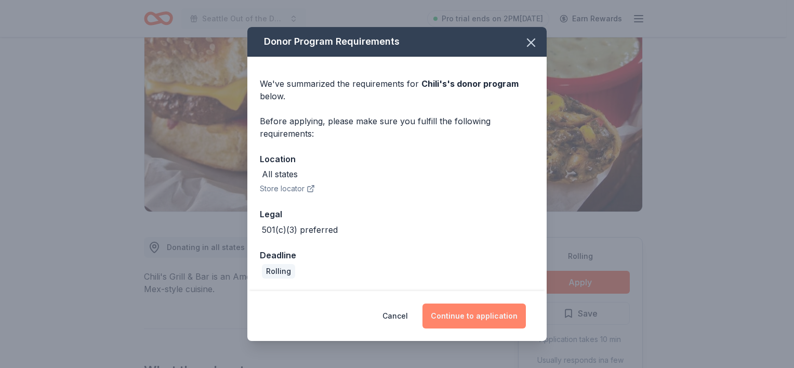
click at [487, 320] on button "Continue to application" at bounding box center [474, 316] width 103 height 25
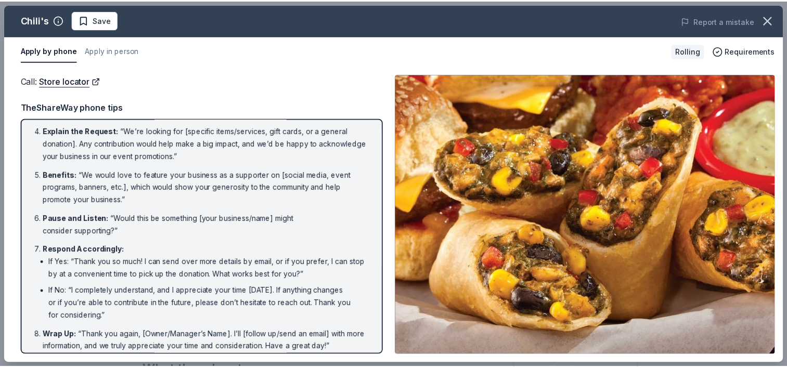
scroll to position [128, 0]
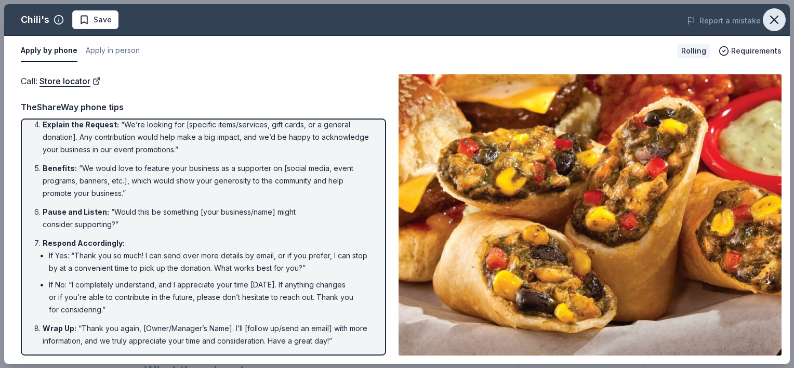
click at [766, 20] on button "button" at bounding box center [774, 19] width 23 height 23
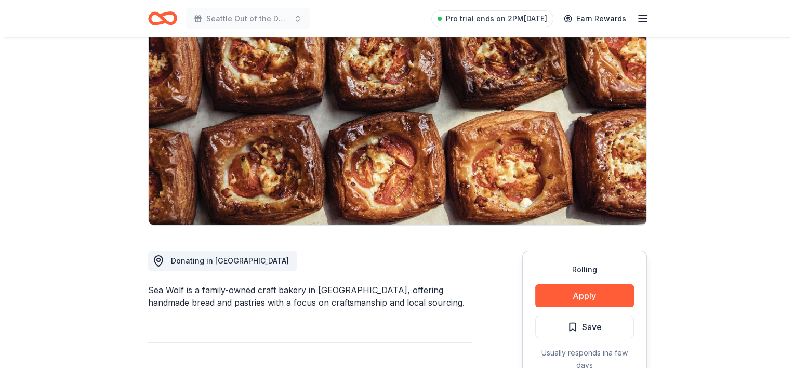
scroll to position [208, 0]
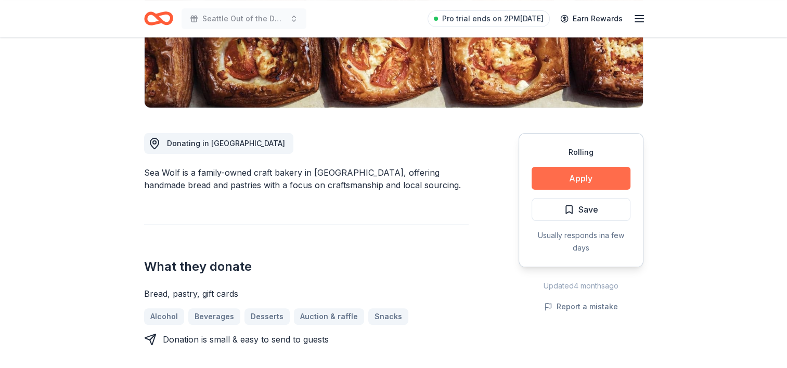
click at [543, 175] on button "Apply" at bounding box center [580, 178] width 99 height 23
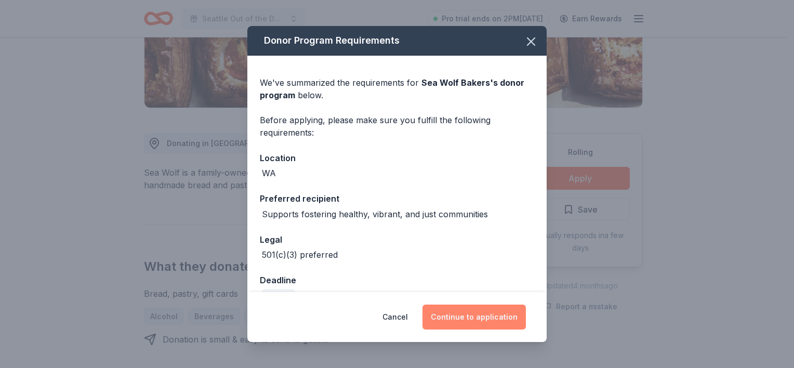
click at [476, 316] on button "Continue to application" at bounding box center [474, 317] width 103 height 25
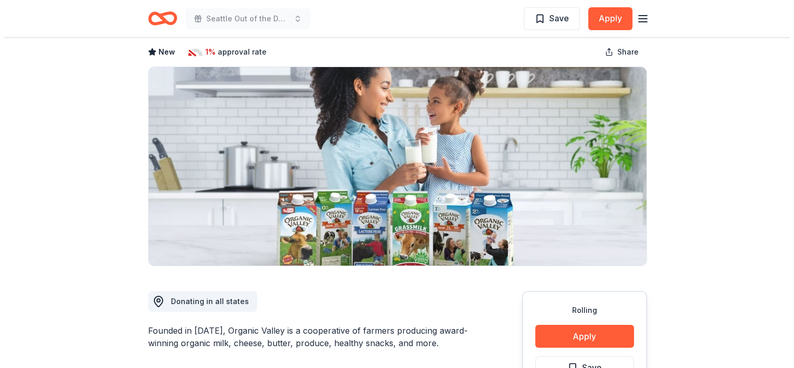
scroll to position [104, 0]
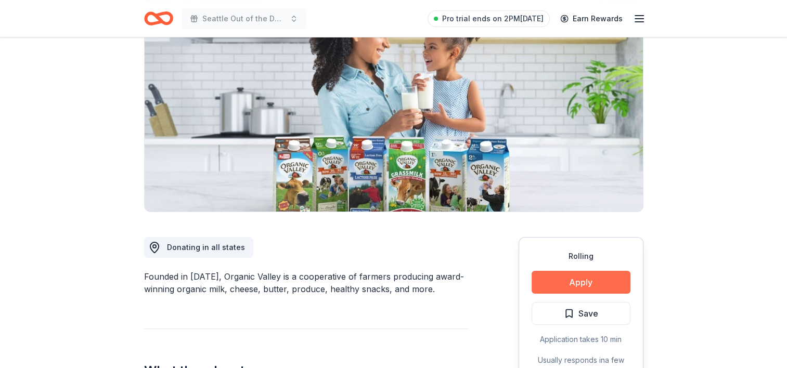
click at [594, 277] on button "Apply" at bounding box center [580, 282] width 99 height 23
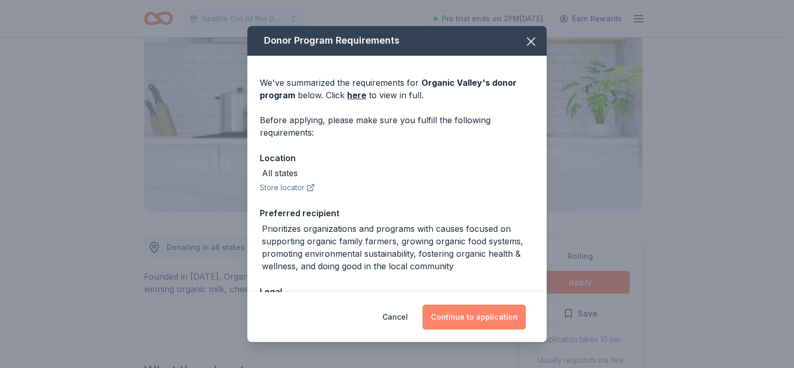
click at [505, 318] on button "Continue to application" at bounding box center [474, 317] width 103 height 25
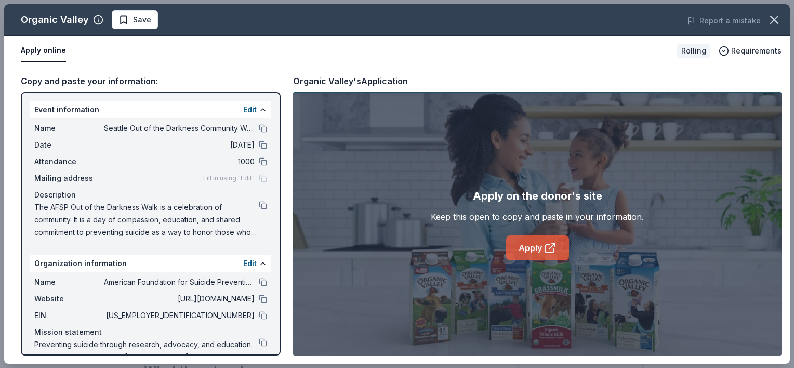
click at [524, 244] on link "Apply" at bounding box center [537, 248] width 63 height 25
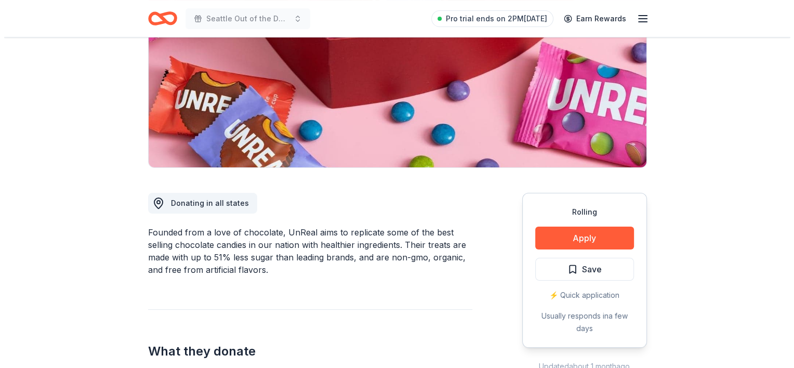
scroll to position [156, 0]
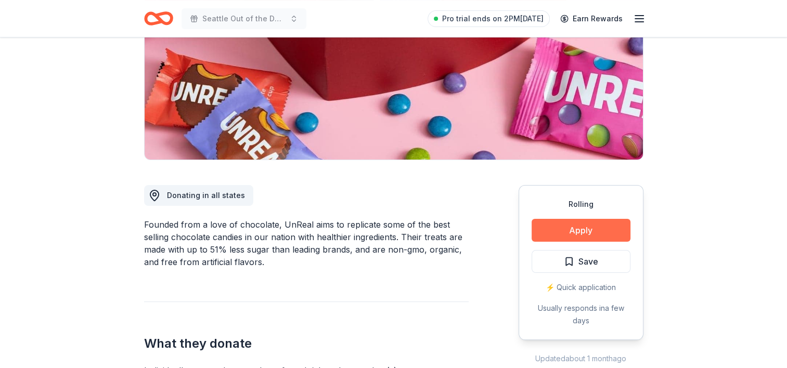
click at [563, 227] on button "Apply" at bounding box center [580, 230] width 99 height 23
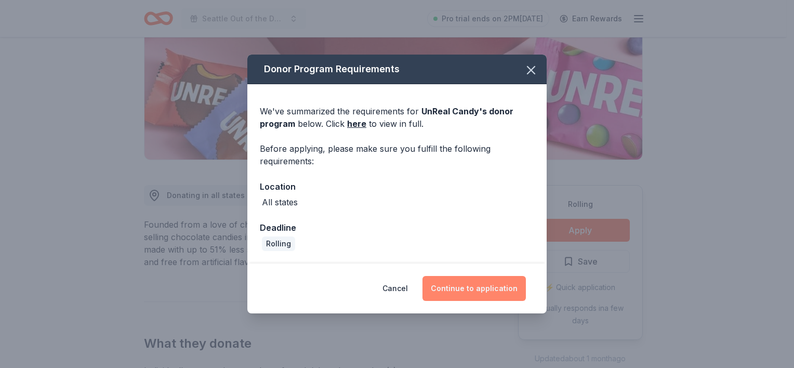
click at [451, 289] on button "Continue to application" at bounding box center [474, 288] width 103 height 25
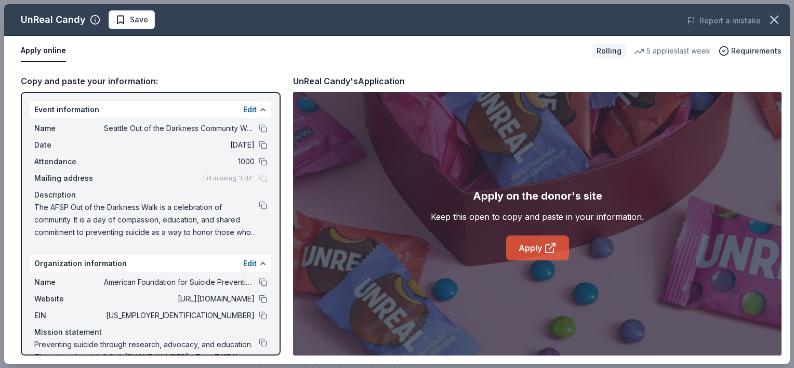
click at [531, 243] on link "Apply" at bounding box center [537, 248] width 63 height 25
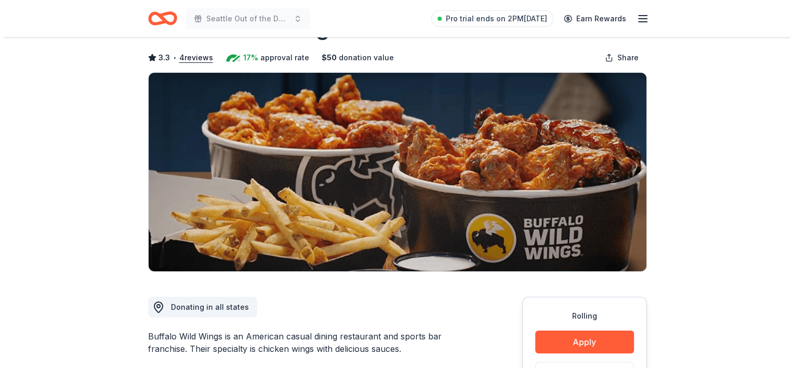
scroll to position [104, 0]
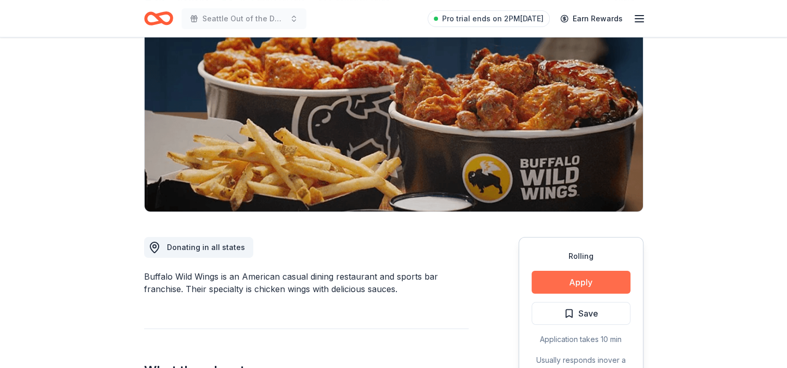
click at [622, 280] on button "Apply" at bounding box center [580, 282] width 99 height 23
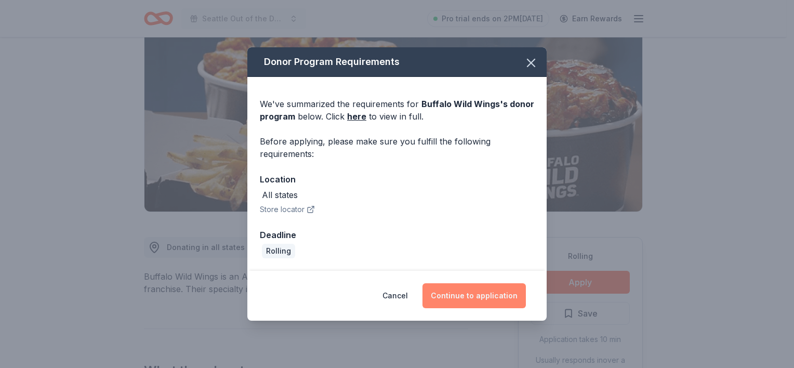
click at [491, 290] on button "Continue to application" at bounding box center [474, 295] width 103 height 25
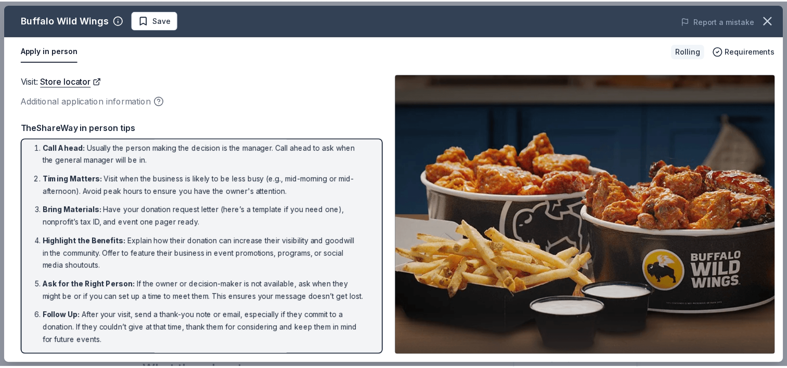
scroll to position [0, 0]
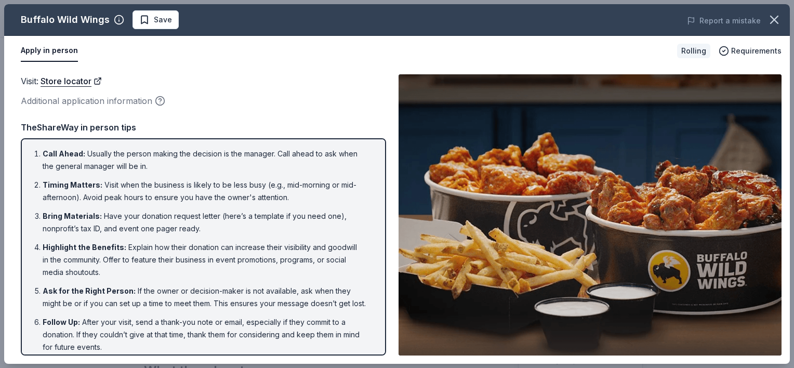
click at [270, 216] on li "Bring Materials : Have your donation request letter (here’s a template if you n…" at bounding box center [207, 222] width 328 height 25
click at [775, 20] on icon "button" at bounding box center [774, 19] width 7 height 7
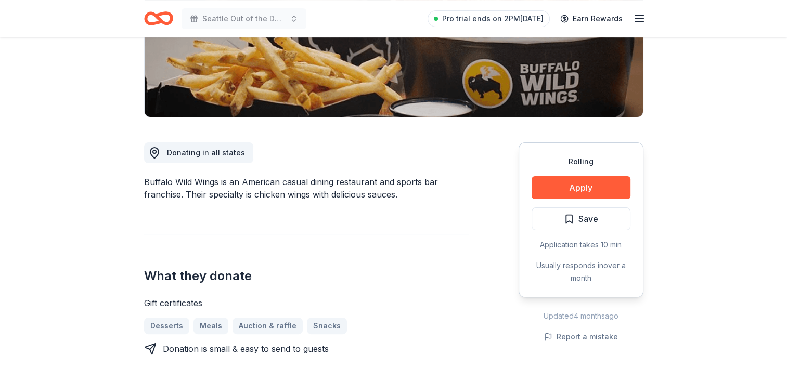
scroll to position [208, 0]
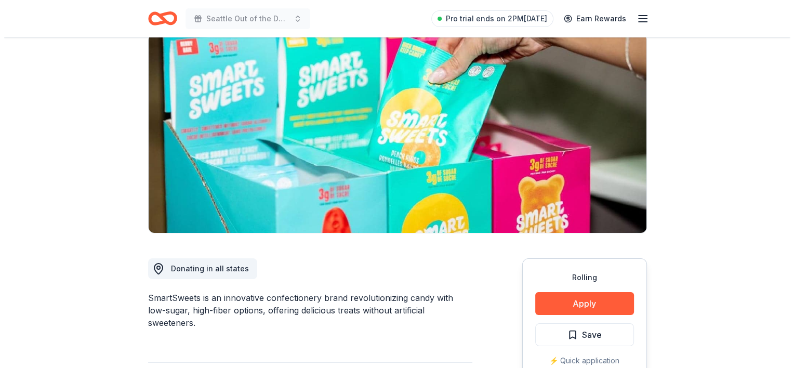
scroll to position [208, 0]
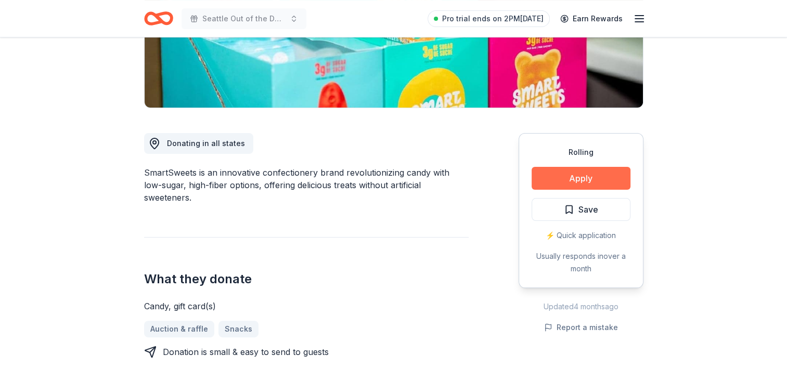
click at [578, 173] on button "Apply" at bounding box center [580, 178] width 99 height 23
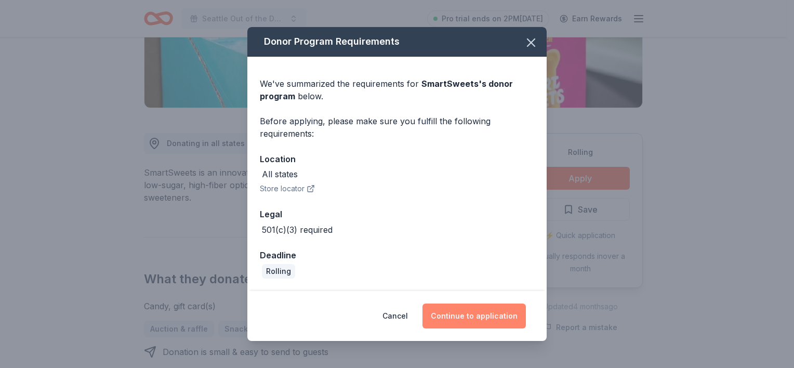
click at [488, 318] on button "Continue to application" at bounding box center [474, 316] width 103 height 25
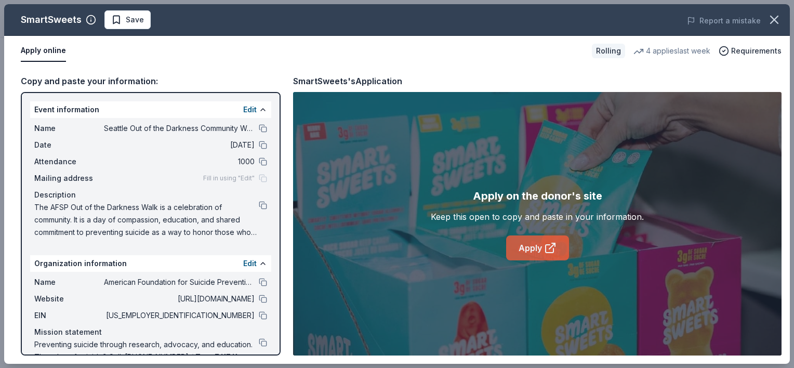
click at [536, 249] on link "Apply" at bounding box center [537, 248] width 63 height 25
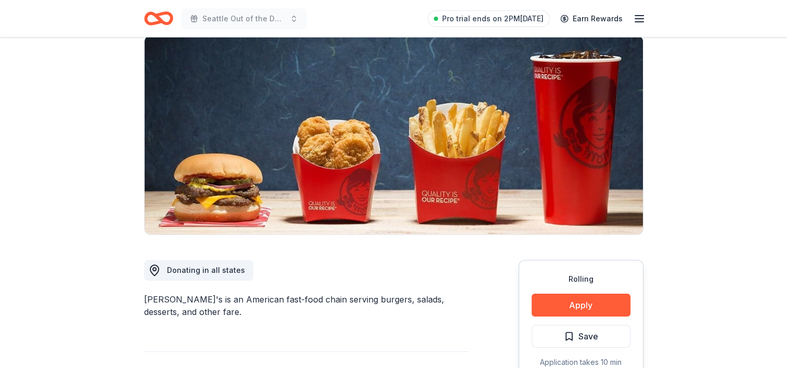
scroll to position [104, 0]
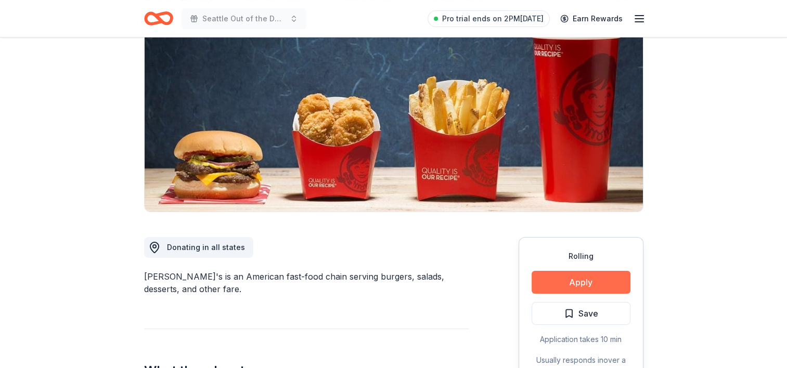
click at [568, 278] on button "Apply" at bounding box center [580, 282] width 99 height 23
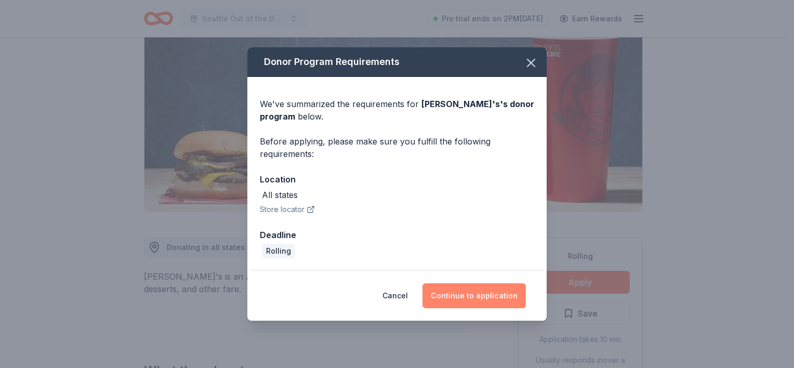
click at [492, 293] on button "Continue to application" at bounding box center [474, 295] width 103 height 25
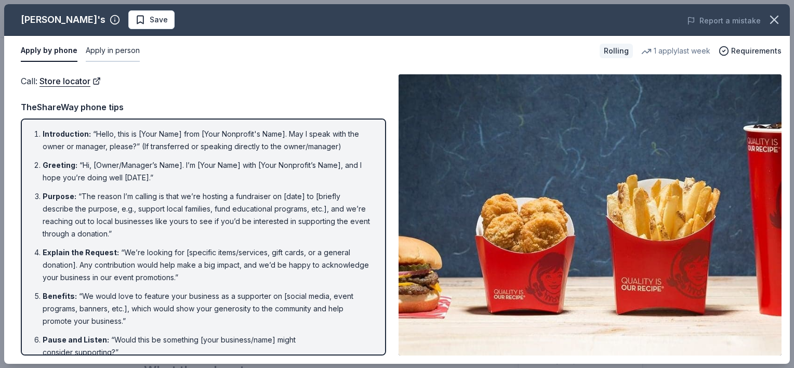
click at [133, 46] on button "Apply in person" at bounding box center [113, 51] width 54 height 22
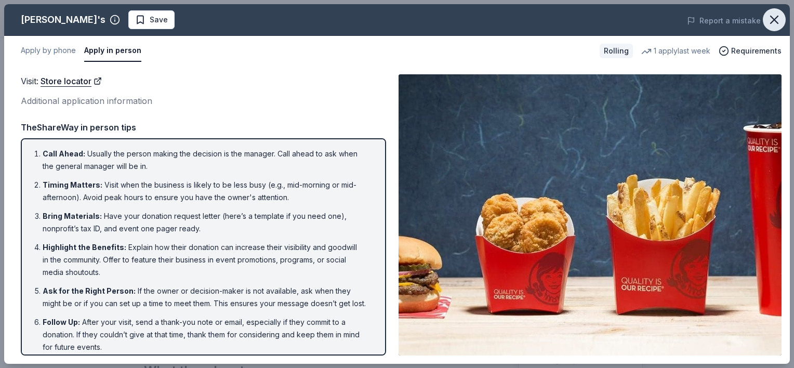
click at [772, 16] on icon "button" at bounding box center [774, 19] width 15 height 15
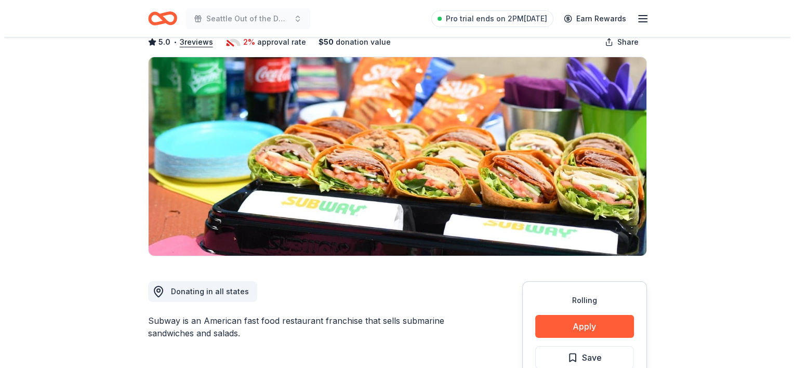
scroll to position [104, 0]
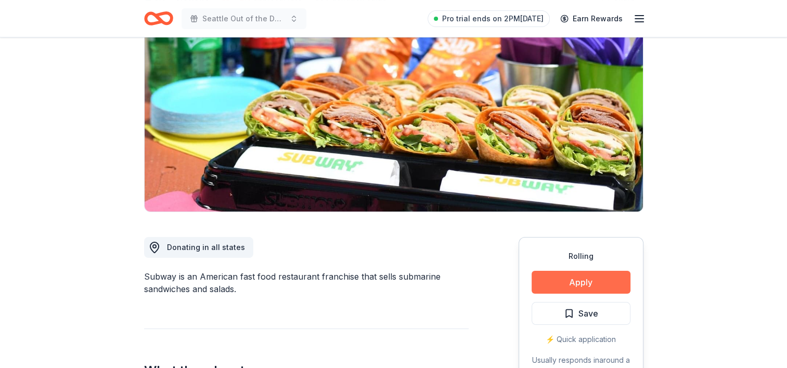
click at [617, 279] on button "Apply" at bounding box center [580, 282] width 99 height 23
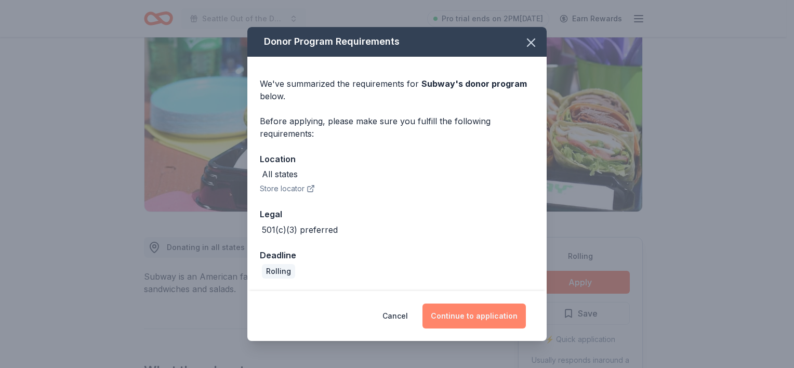
click at [493, 320] on button "Continue to application" at bounding box center [474, 316] width 103 height 25
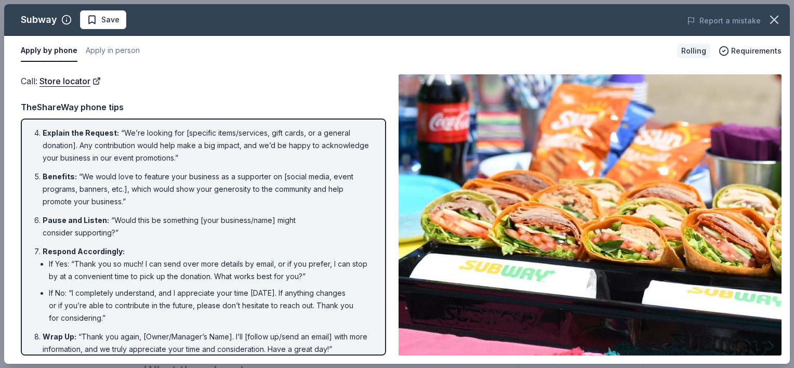
scroll to position [128, 0]
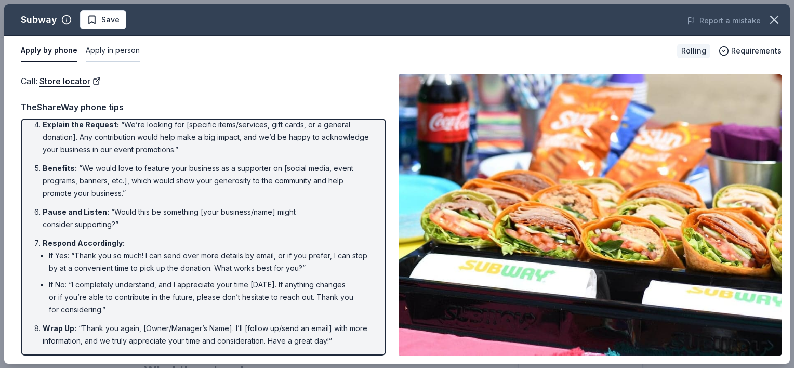
click at [103, 52] on button "Apply in person" at bounding box center [113, 51] width 54 height 22
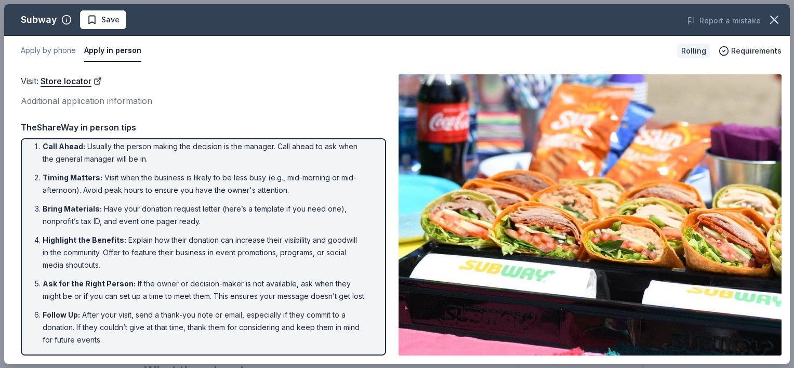
scroll to position [19, 0]
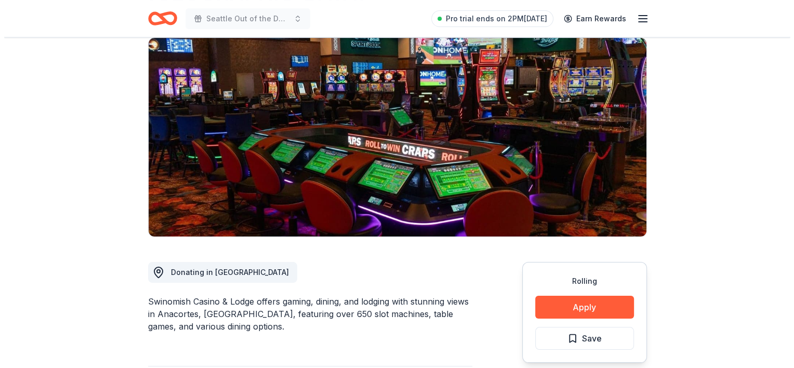
scroll to position [208, 0]
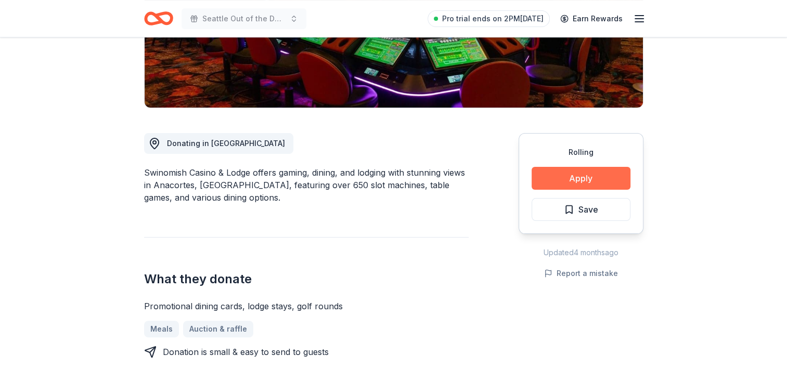
click at [569, 175] on button "Apply" at bounding box center [580, 178] width 99 height 23
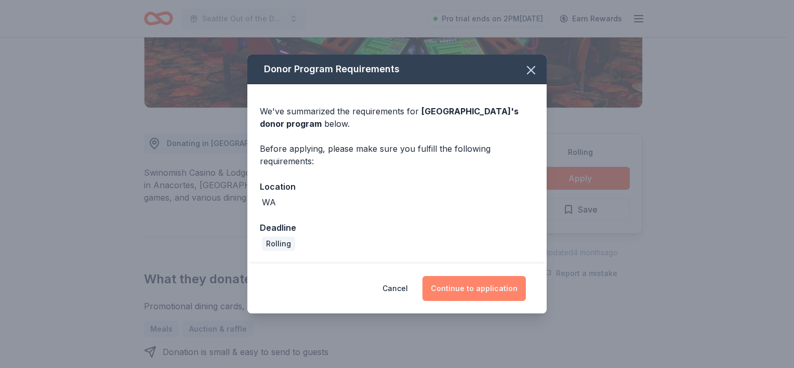
click at [494, 284] on button "Continue to application" at bounding box center [474, 288] width 103 height 25
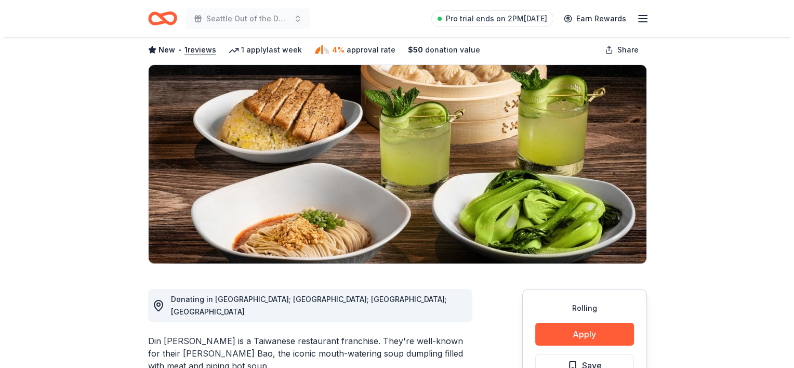
scroll to position [156, 0]
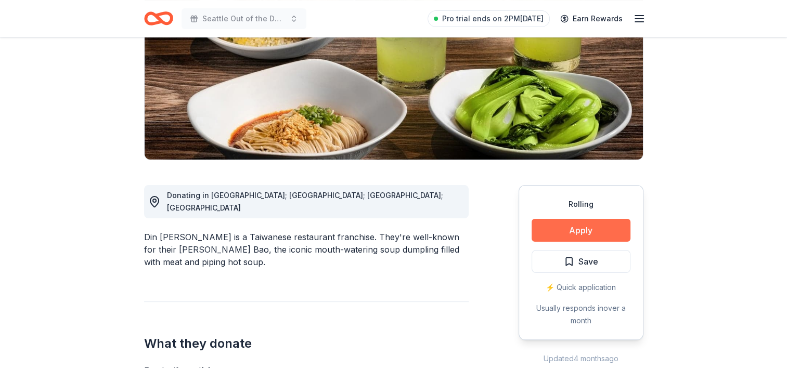
click at [584, 229] on button "Apply" at bounding box center [580, 230] width 99 height 23
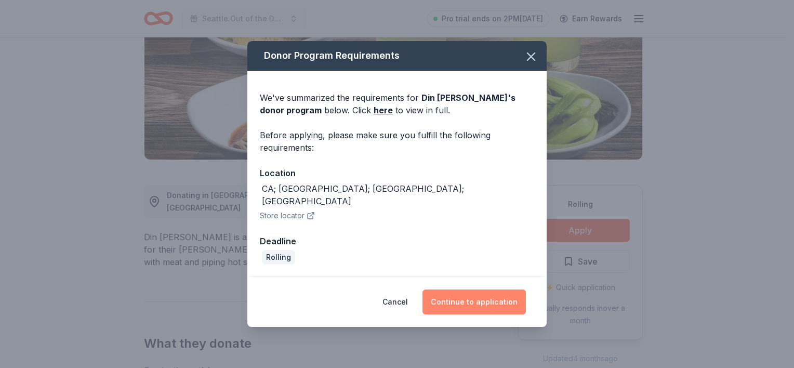
click at [482, 297] on button "Continue to application" at bounding box center [474, 302] width 103 height 25
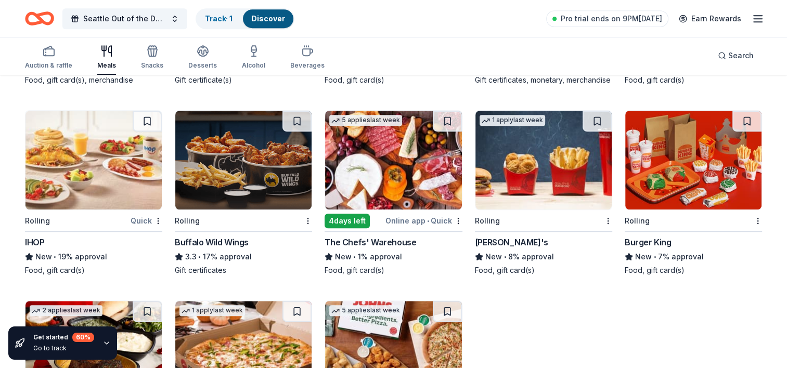
scroll to position [801, 0]
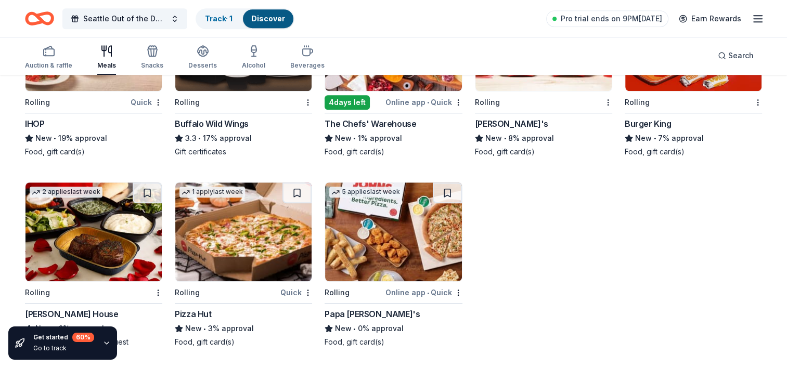
click at [103, 312] on div "[PERSON_NAME] House" at bounding box center [71, 314] width 93 height 12
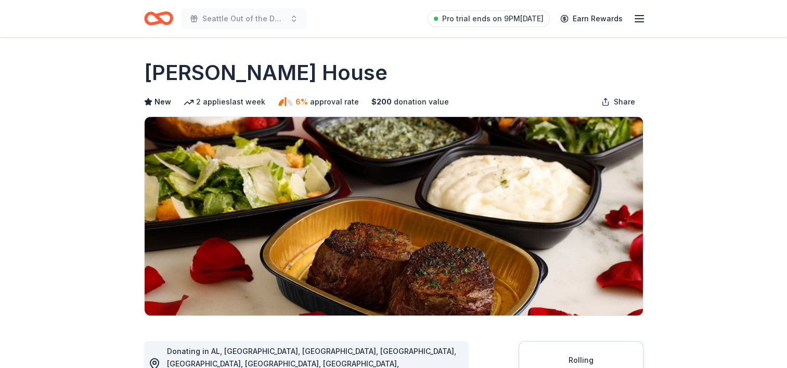
click at [380, 15] on div "Seattle Out of the Darkness Community Walk Pro trial ends on 9PM[DATE] Earn Rew…" at bounding box center [393, 18] width 499 height 24
